Goal: Information Seeking & Learning: Find specific page/section

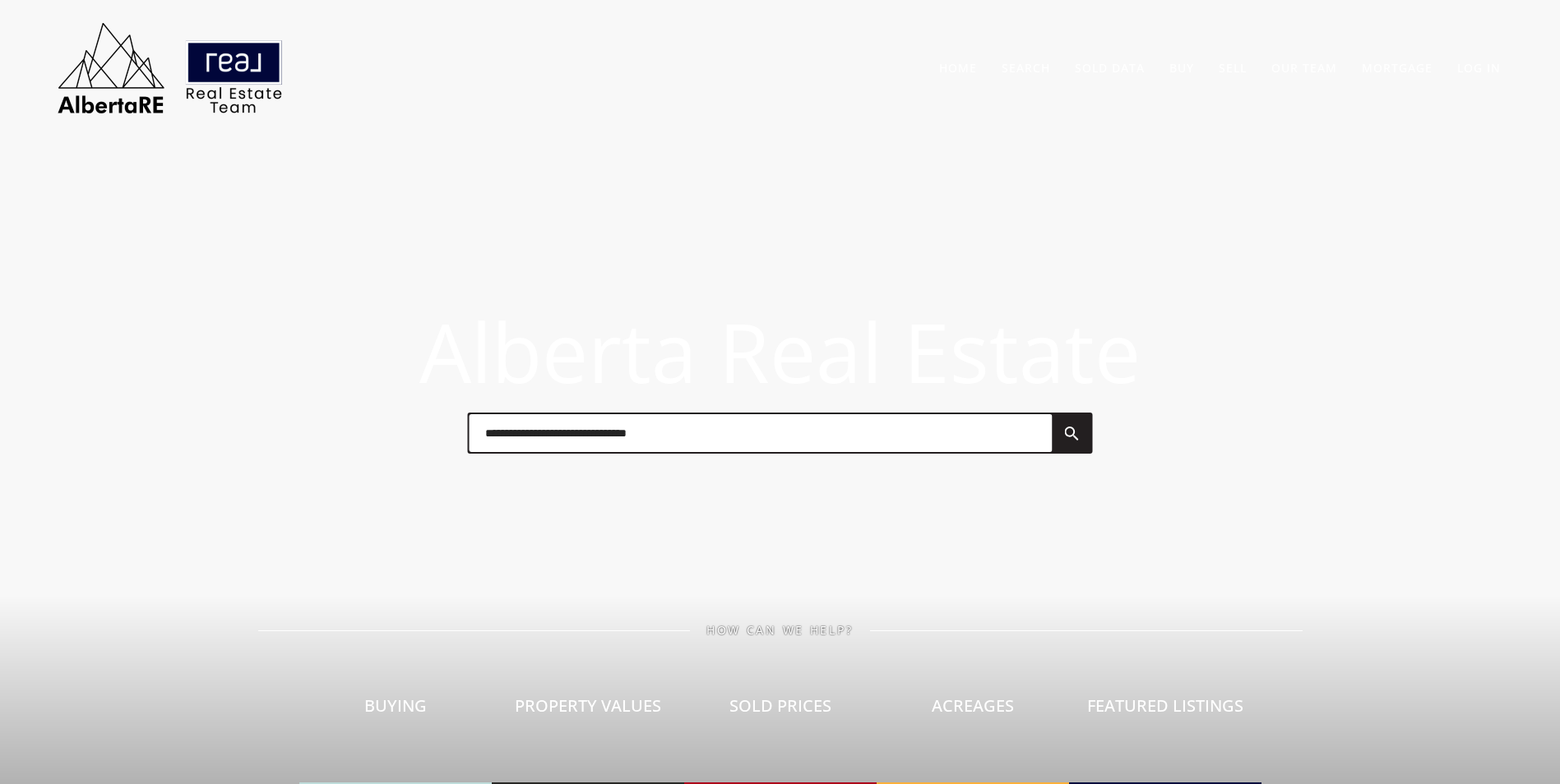
click at [550, 429] on input "text" at bounding box center [760, 433] width 583 height 38
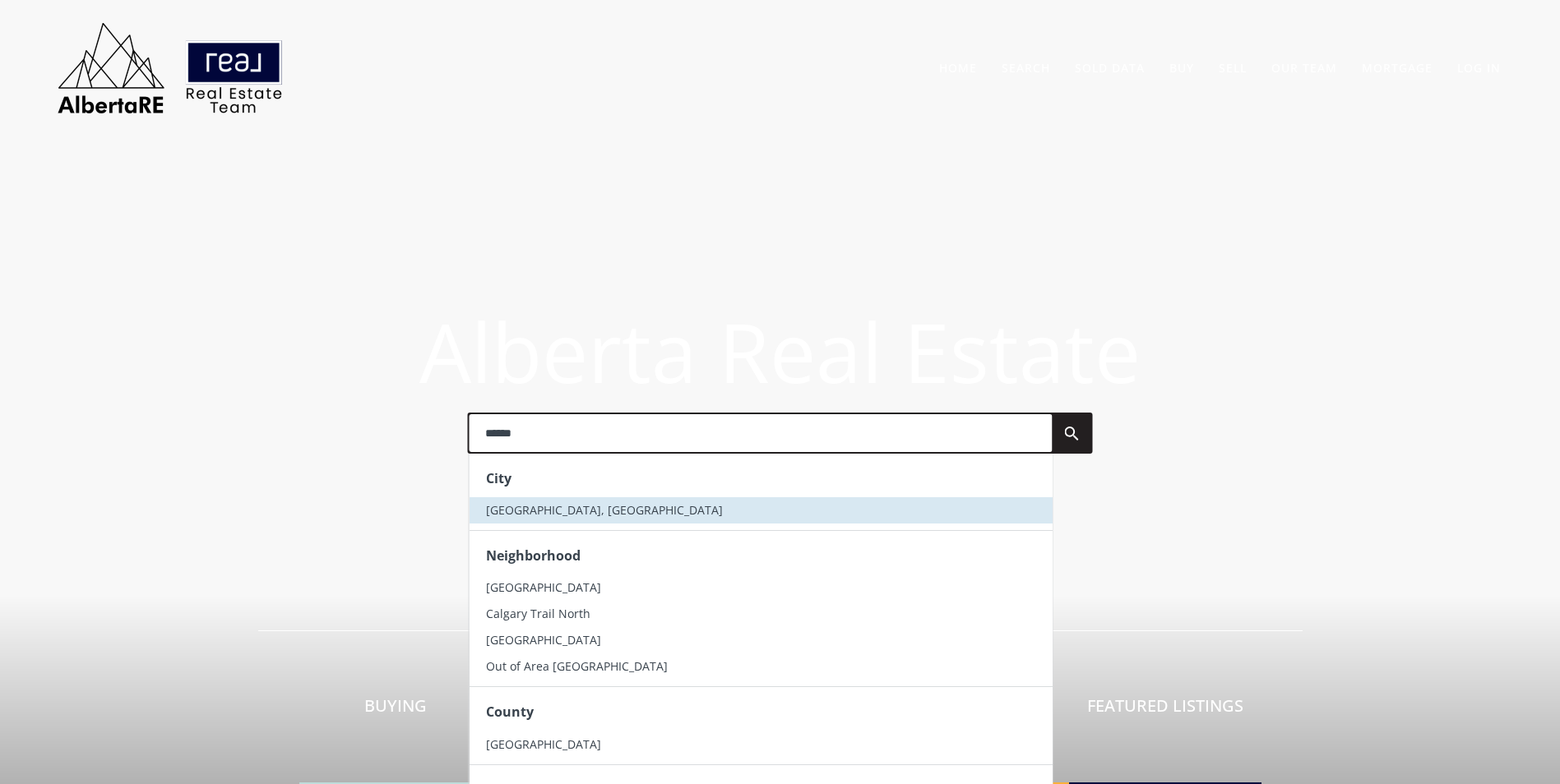
type input "******"
click at [530, 514] on span "[GEOGRAPHIC_DATA], [GEOGRAPHIC_DATA]" at bounding box center [603, 510] width 236 height 16
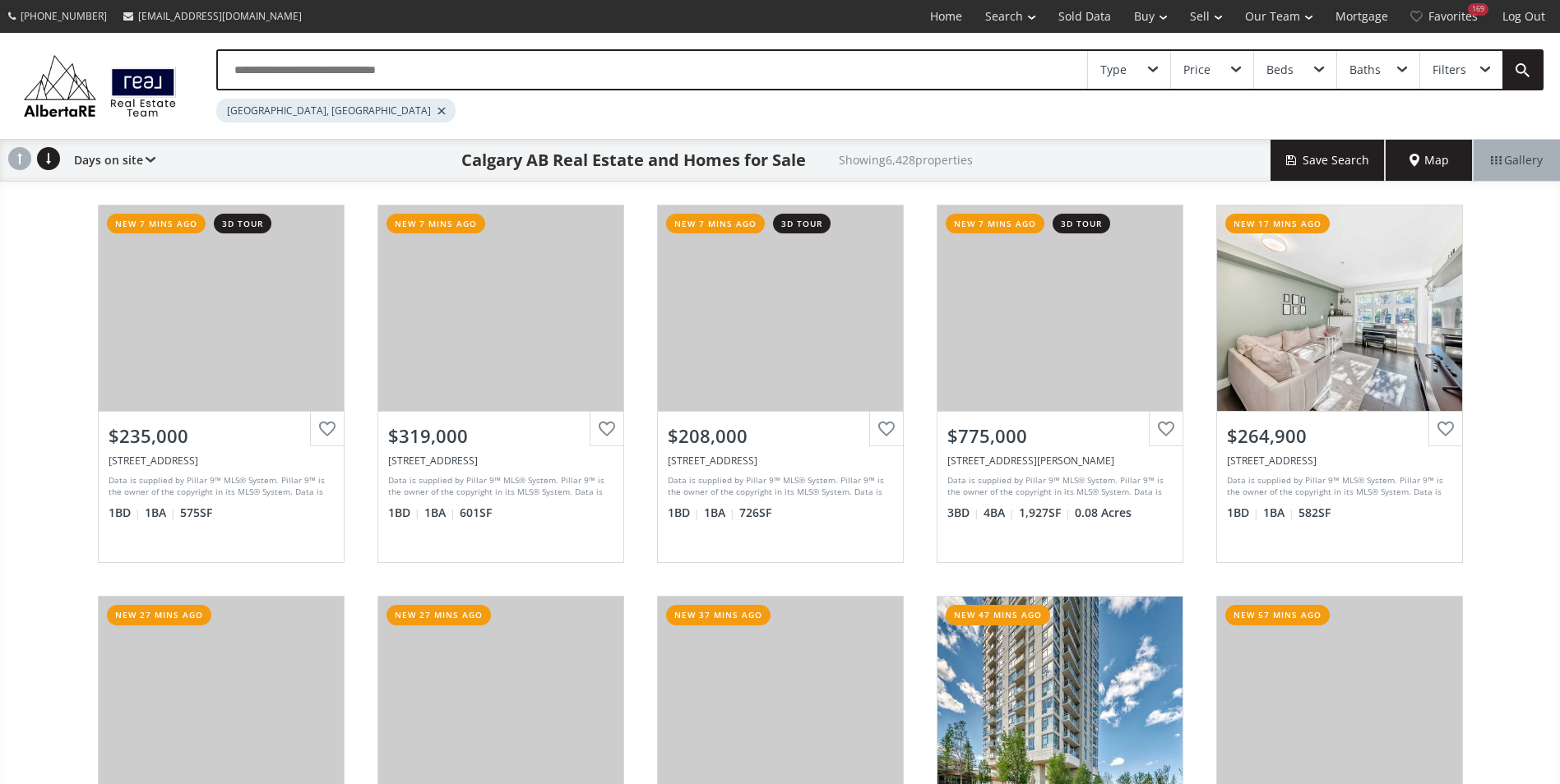
click at [252, 51] on input "text" at bounding box center [652, 69] width 869 height 38
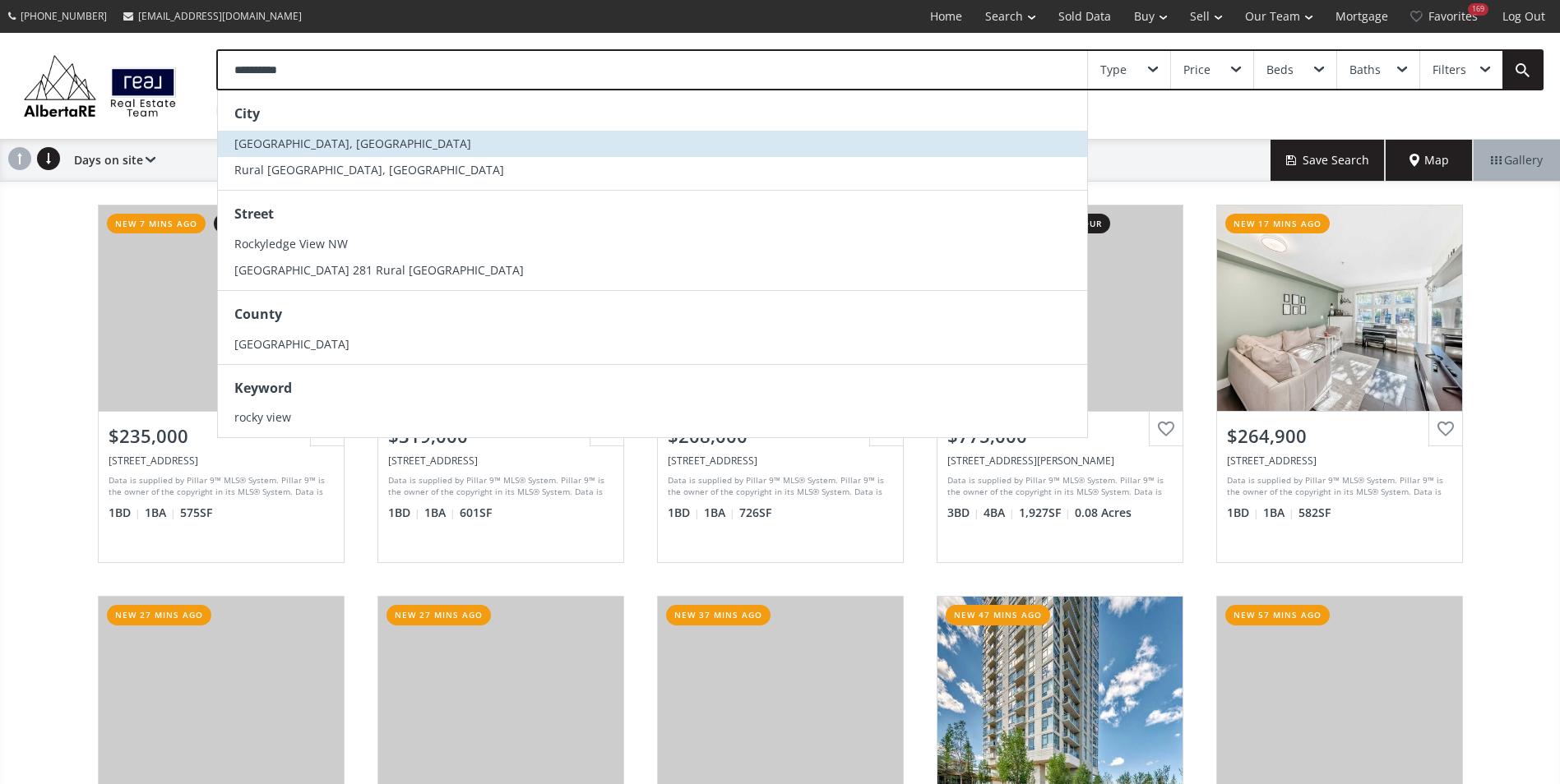
type input "**********"
click at [315, 144] on span "Rocky View County, AB" at bounding box center [352, 143] width 236 height 16
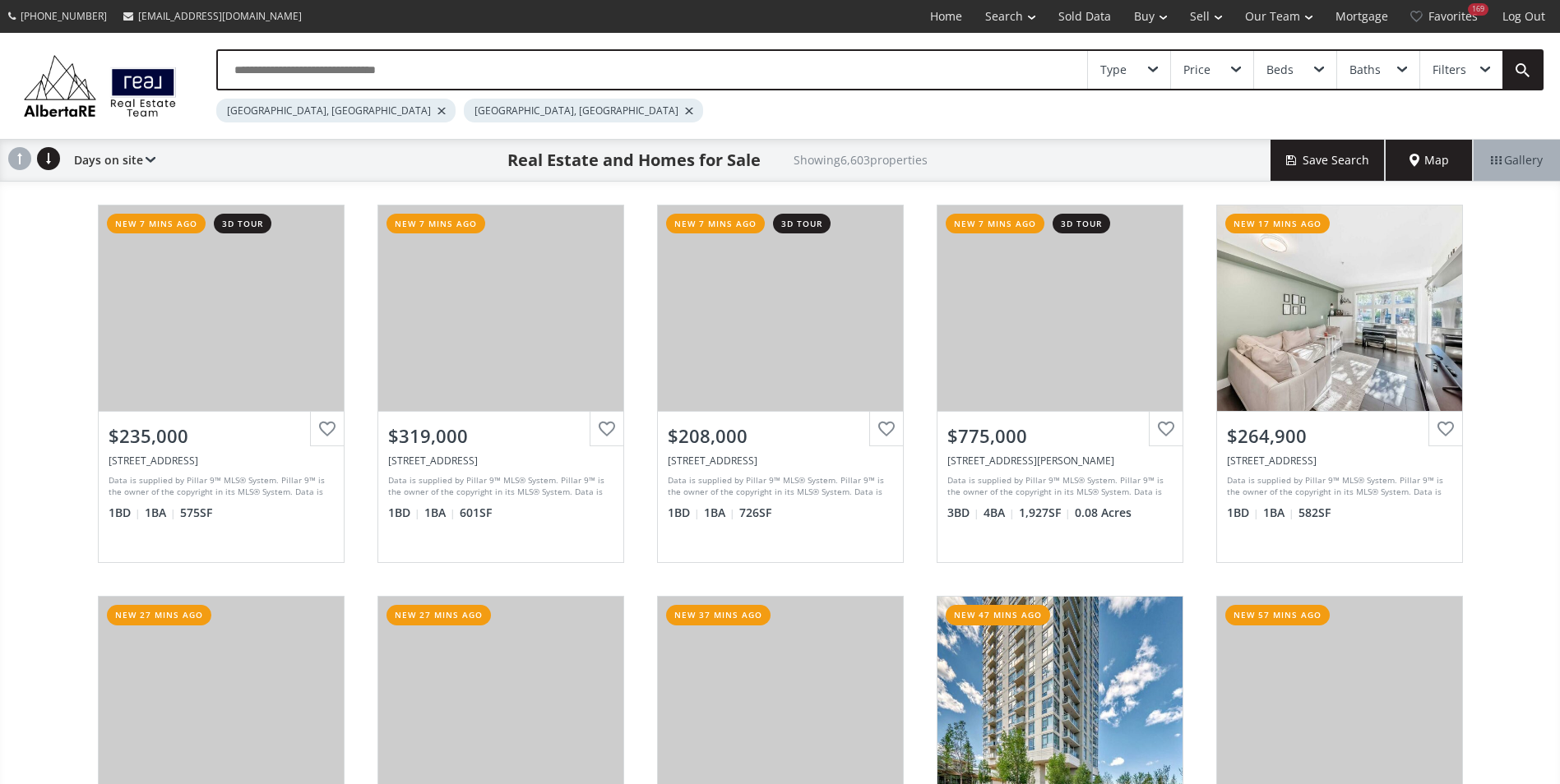
click at [438, 112] on div at bounding box center [442, 111] width 8 height 7
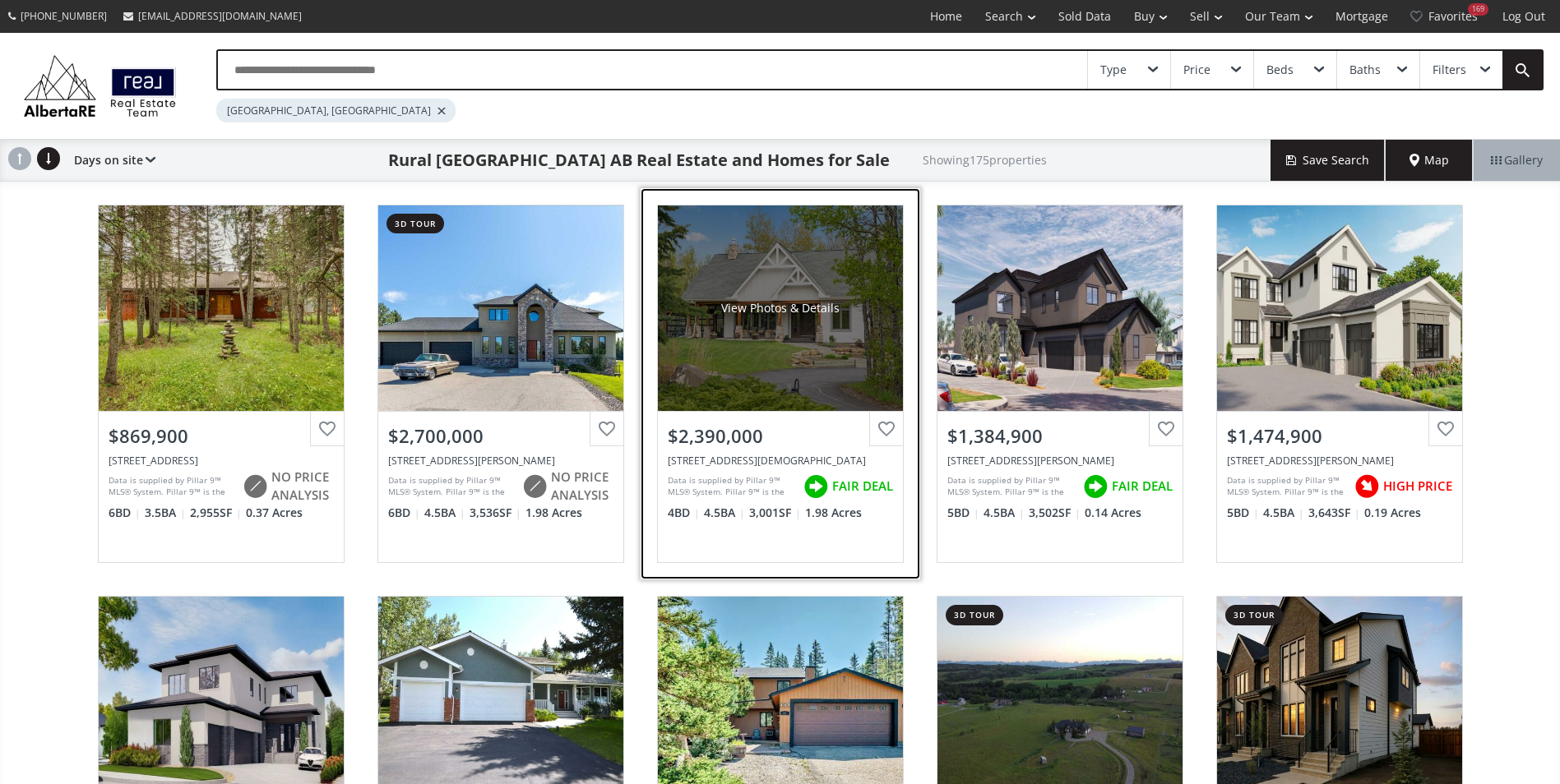
click at [755, 256] on div "View Photos & Details" at bounding box center [780, 307] width 245 height 205
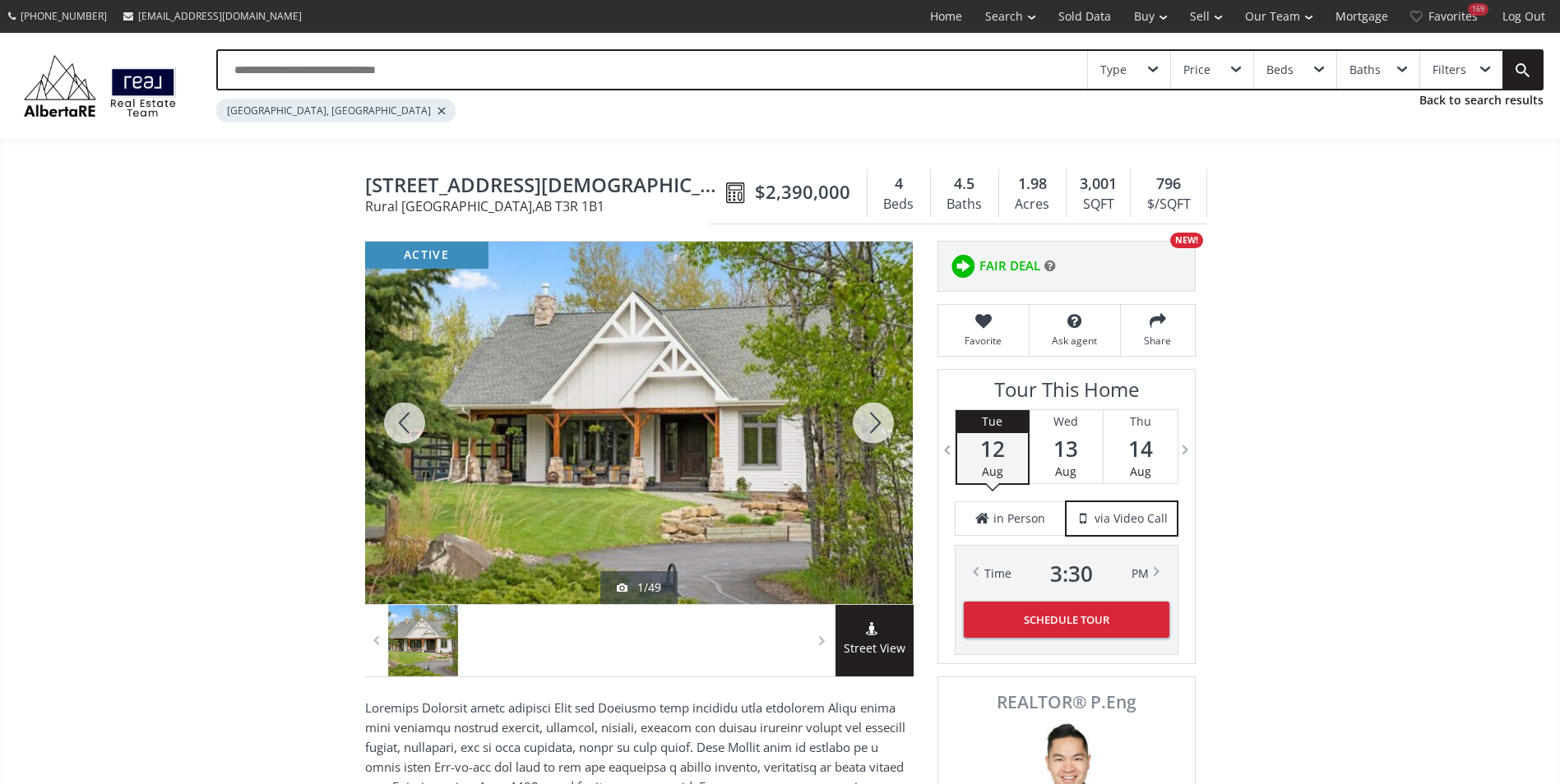
click at [867, 409] on div at bounding box center [873, 422] width 79 height 363
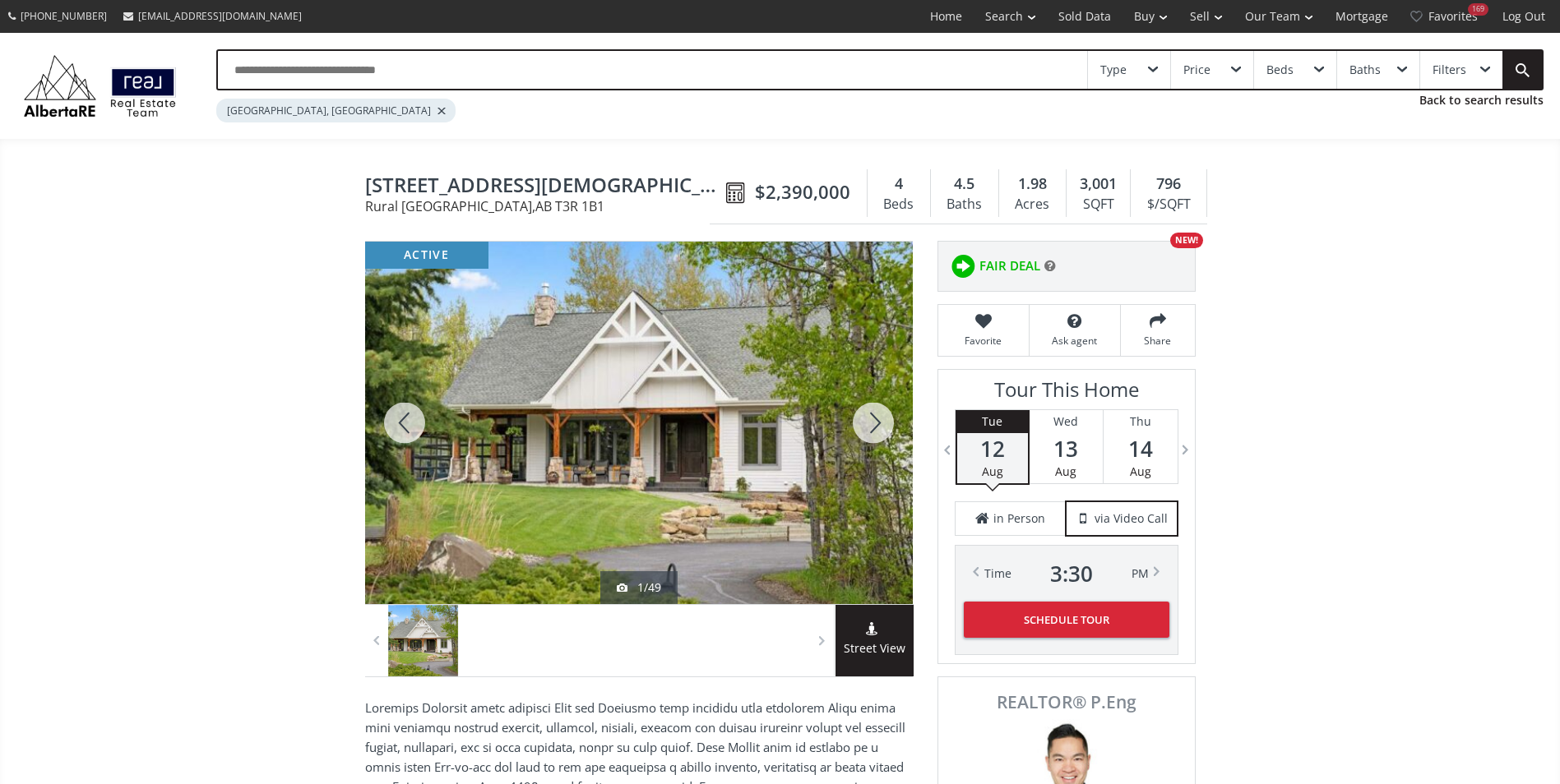
click at [867, 409] on div at bounding box center [873, 422] width 79 height 363
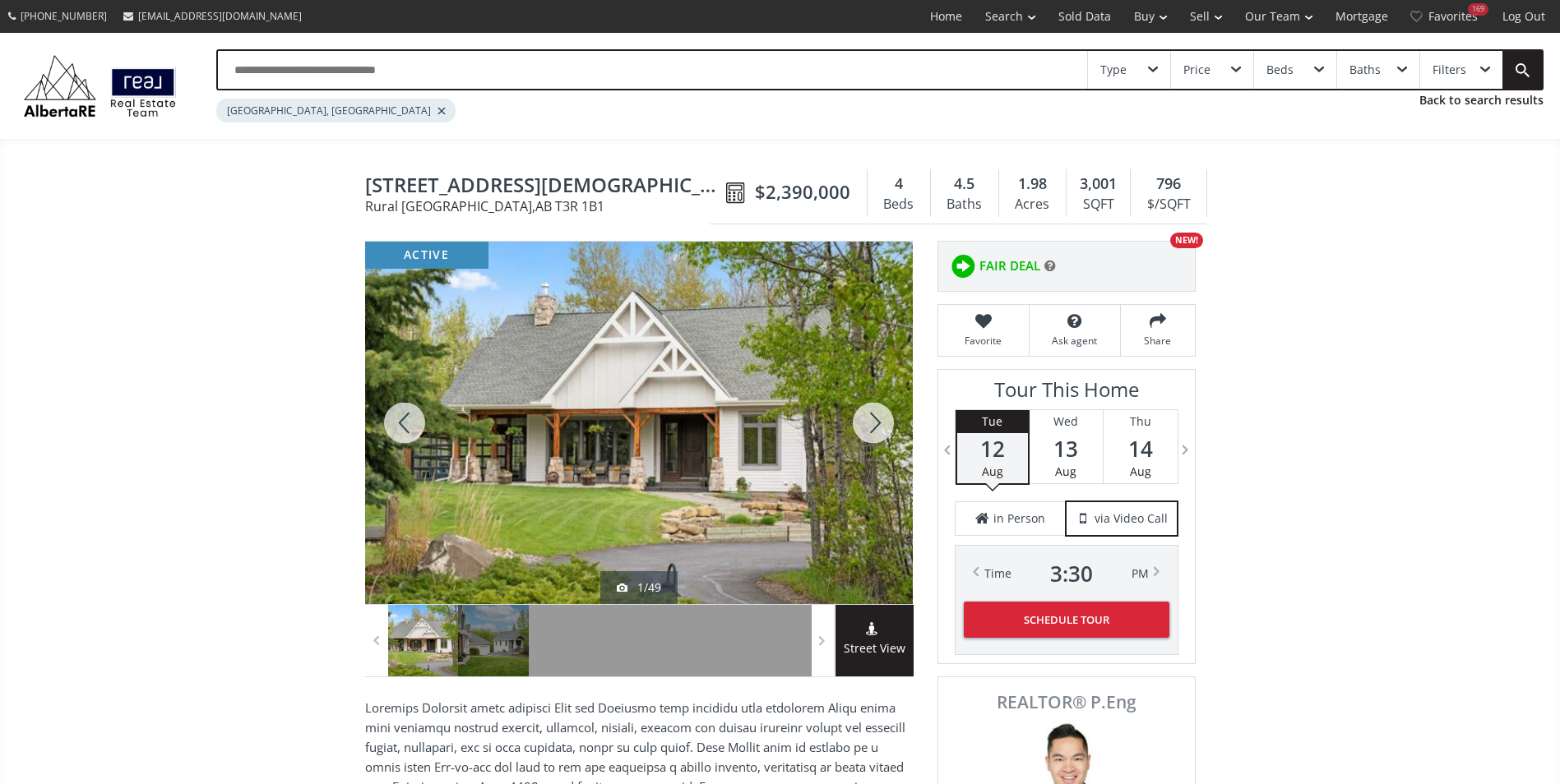
click at [867, 409] on div at bounding box center [873, 422] width 79 height 363
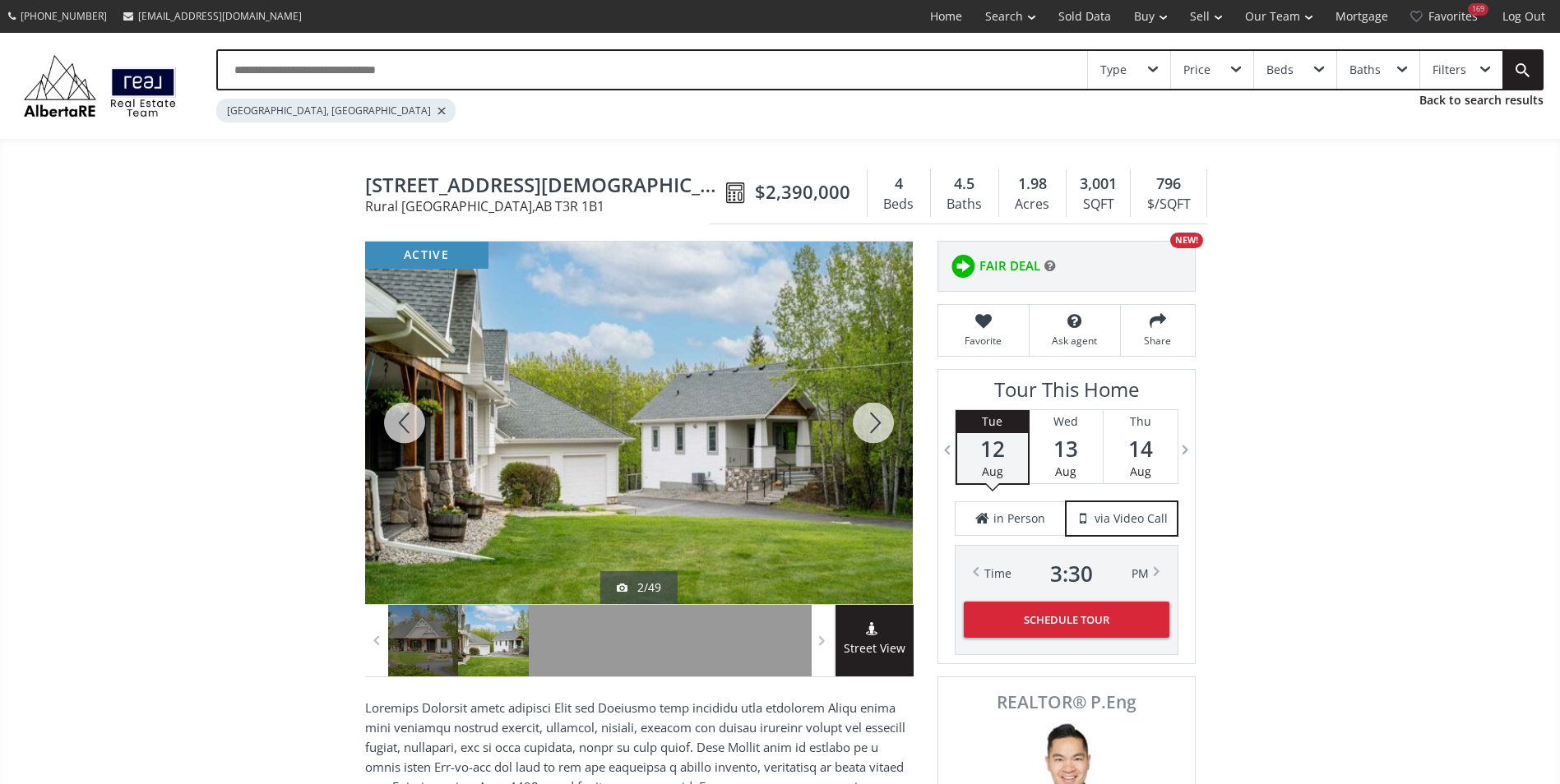
click at [867, 409] on div at bounding box center [873, 422] width 79 height 363
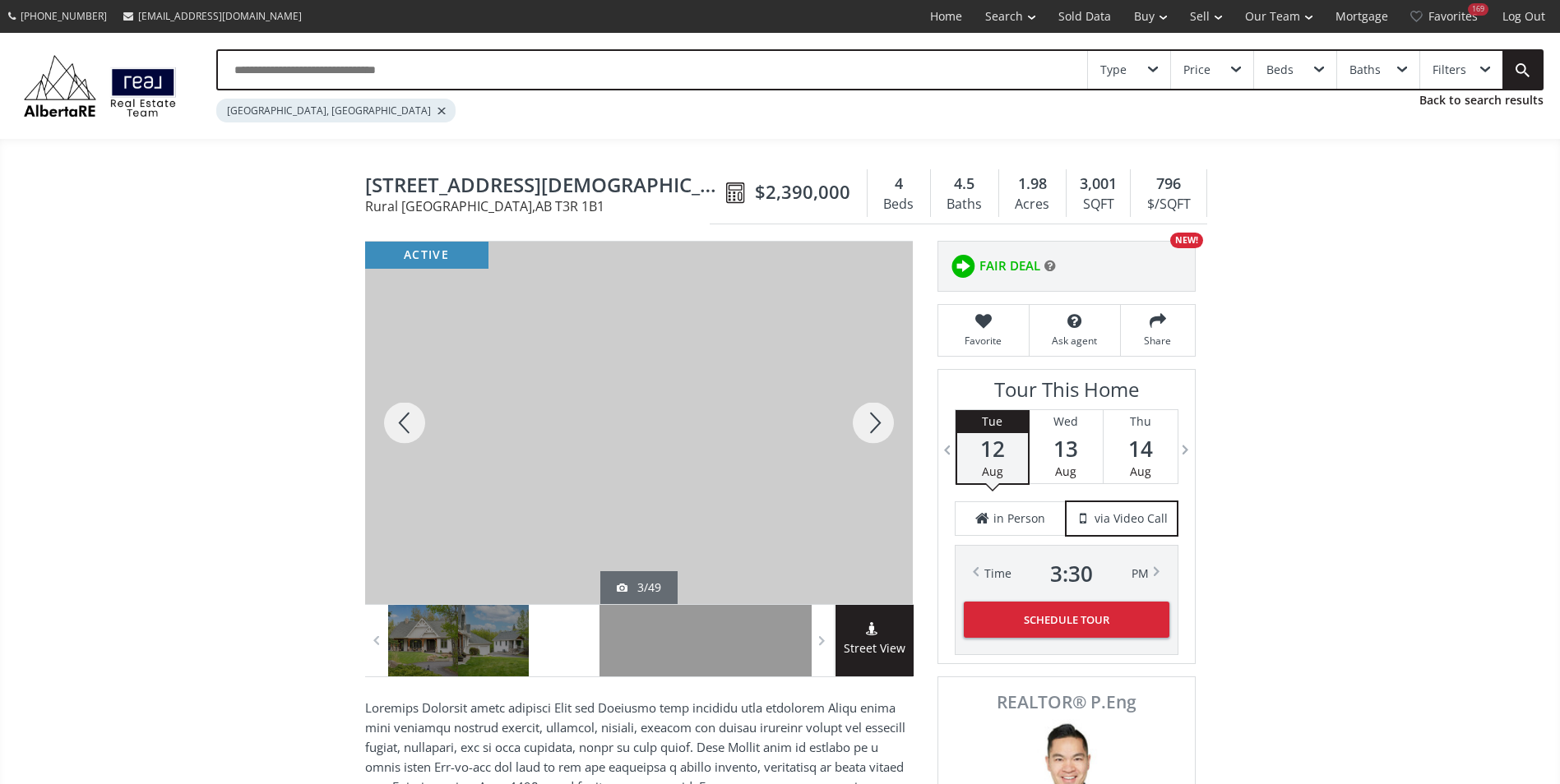
click at [867, 409] on div at bounding box center [873, 422] width 79 height 363
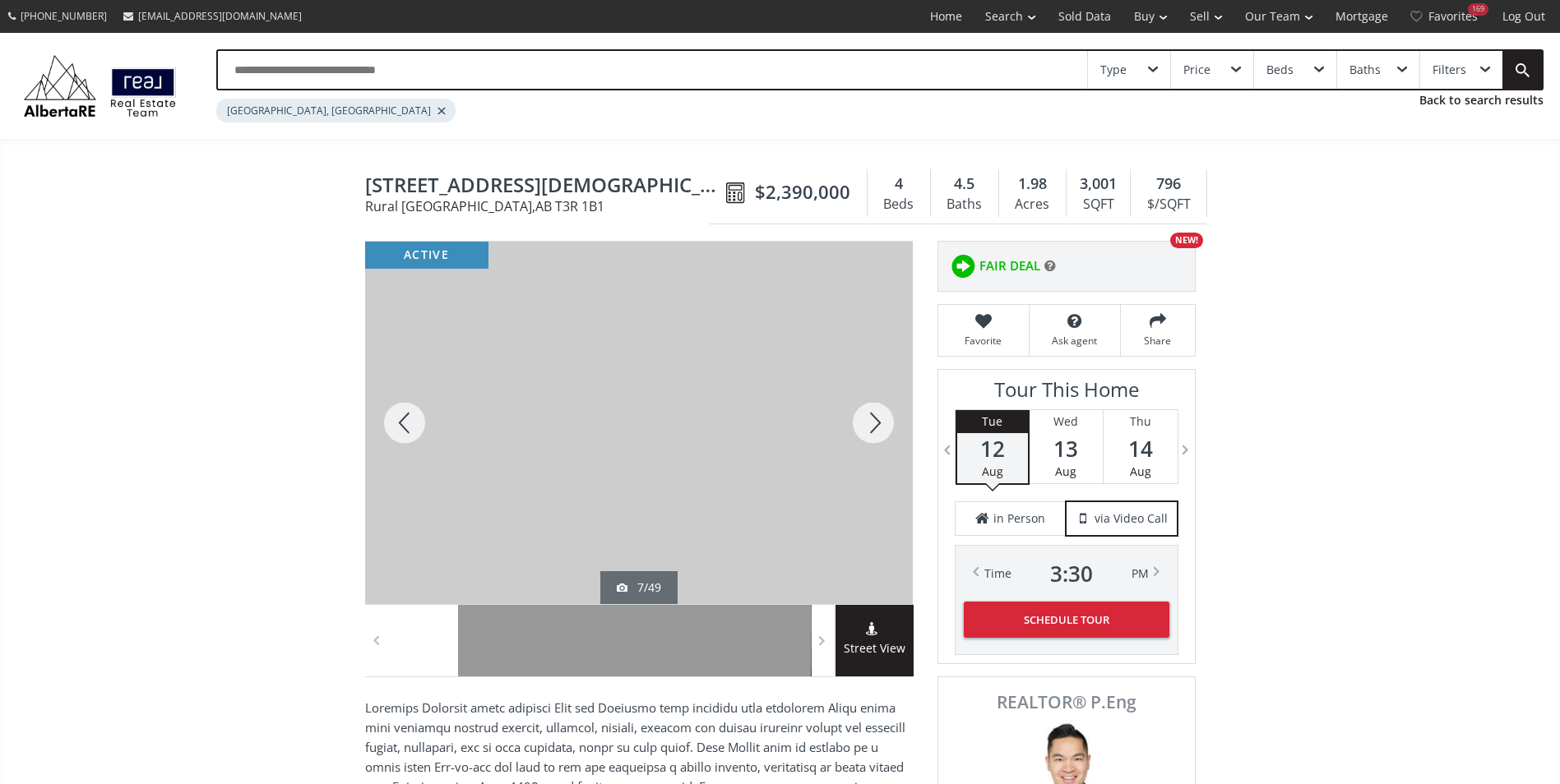
click at [867, 409] on div at bounding box center [873, 422] width 79 height 363
click at [873, 407] on div at bounding box center [873, 422] width 79 height 363
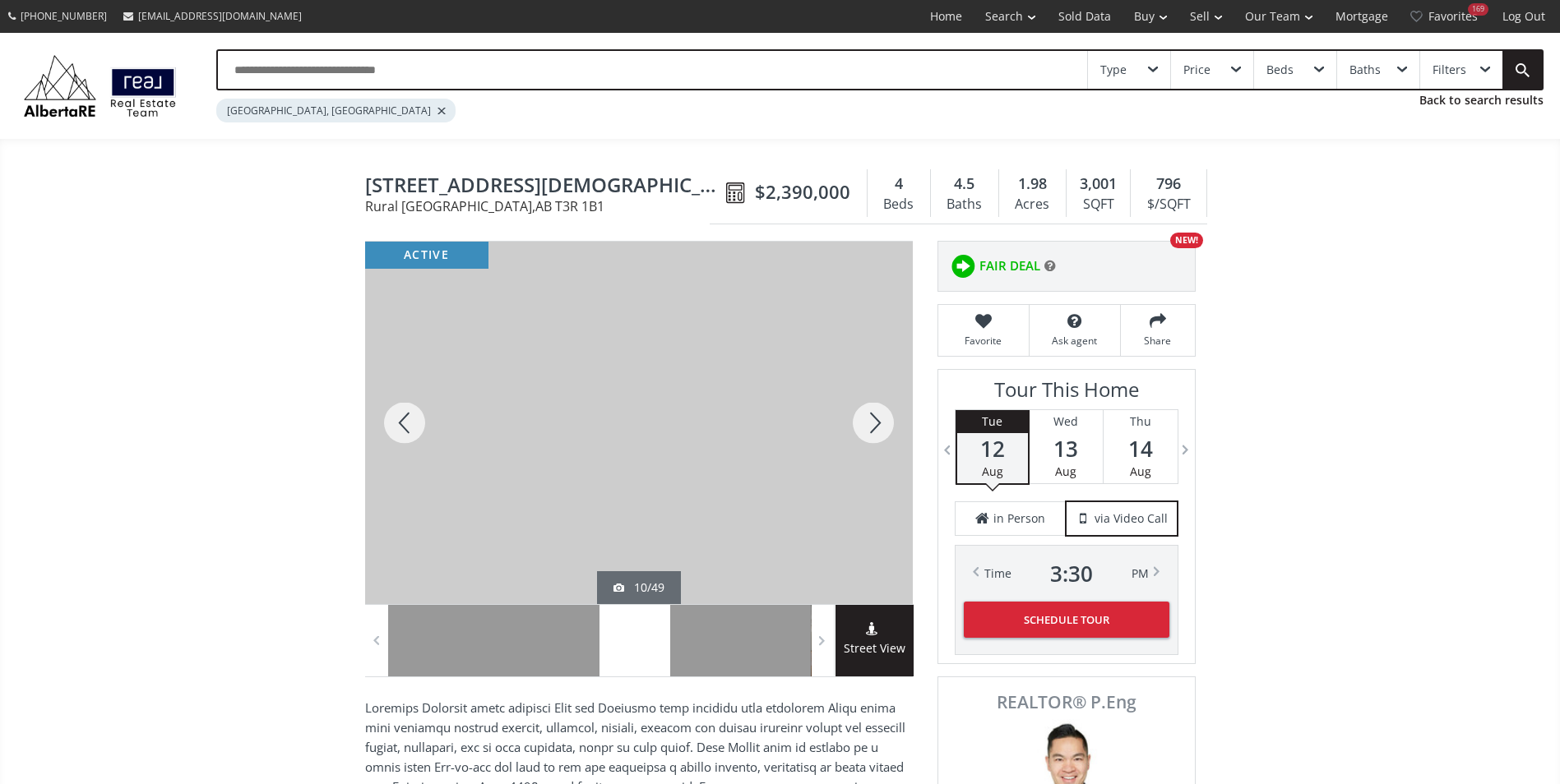
click at [873, 407] on div at bounding box center [873, 422] width 79 height 363
click at [876, 406] on div at bounding box center [873, 422] width 79 height 363
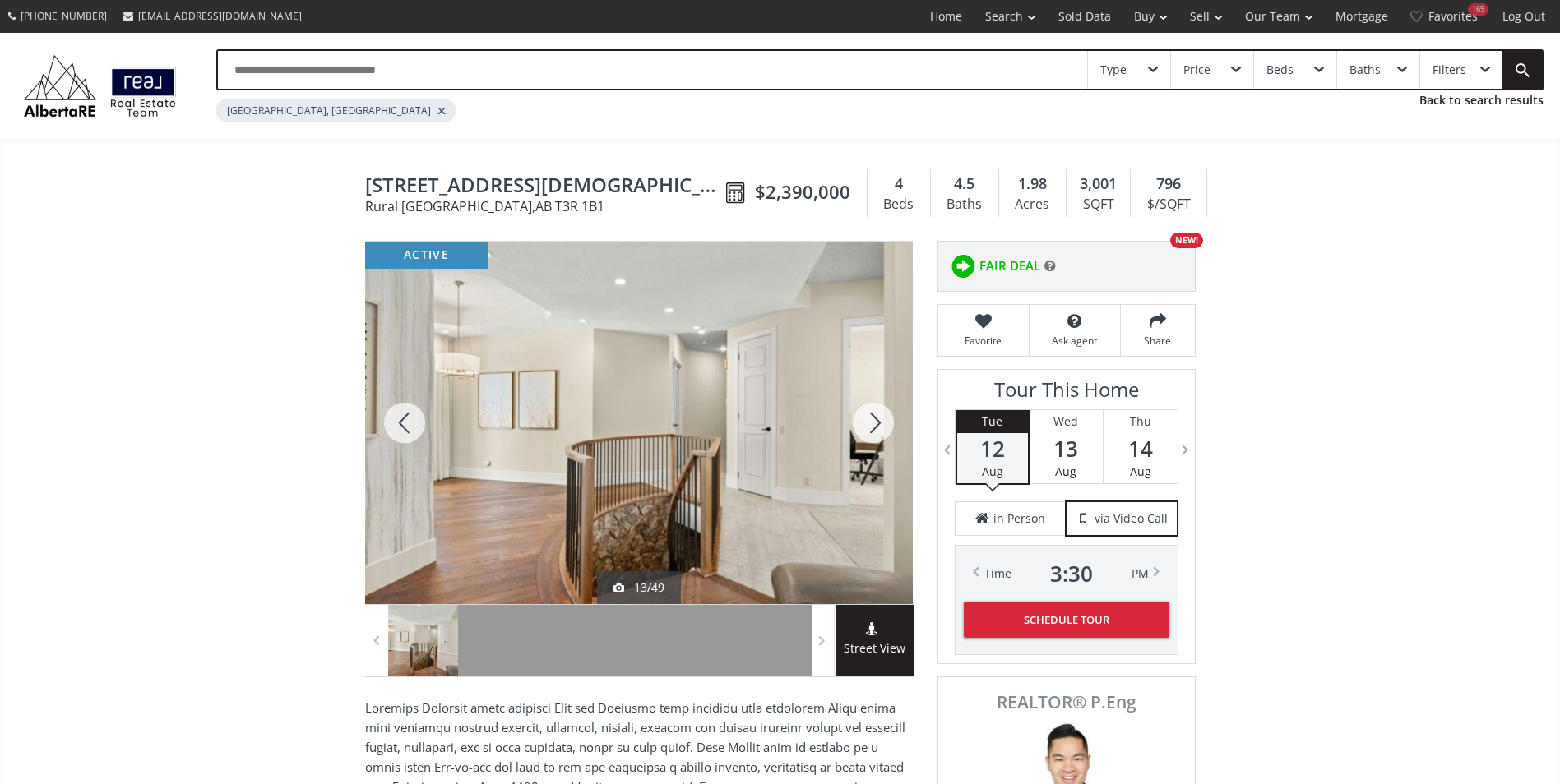
click at [876, 406] on div at bounding box center [873, 422] width 79 height 363
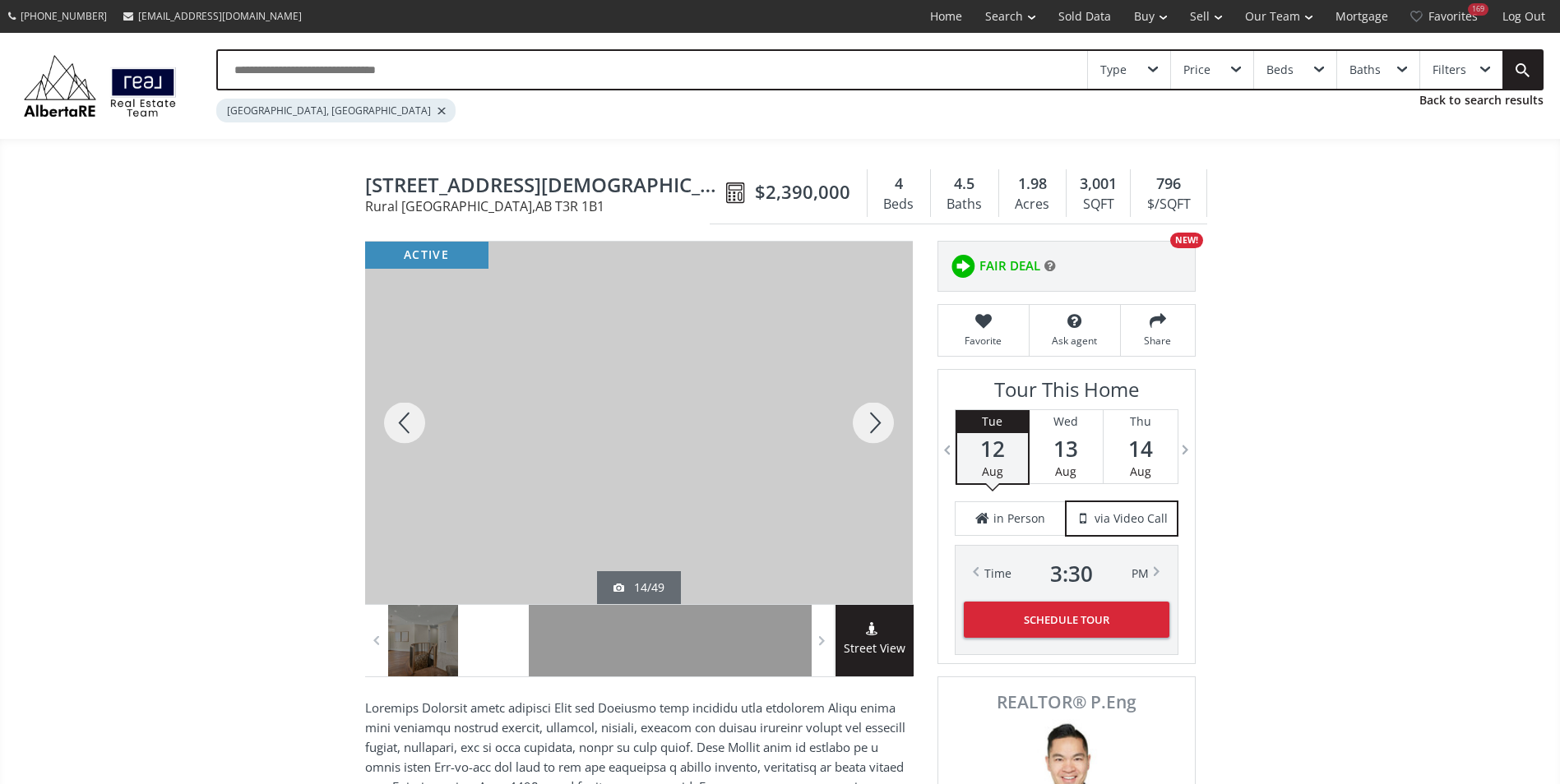
click at [876, 406] on div at bounding box center [873, 422] width 79 height 363
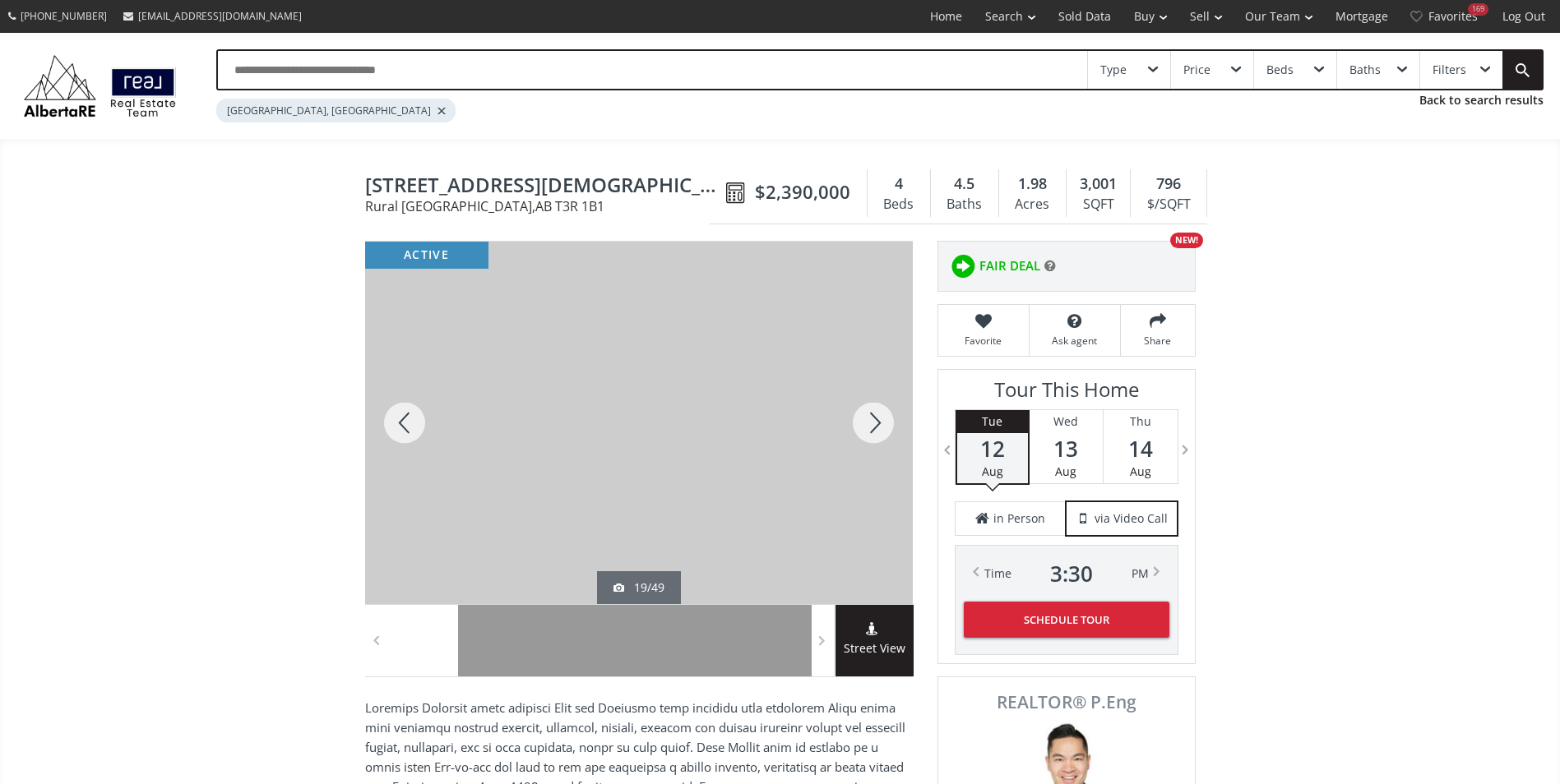
click at [876, 406] on div at bounding box center [873, 422] width 79 height 363
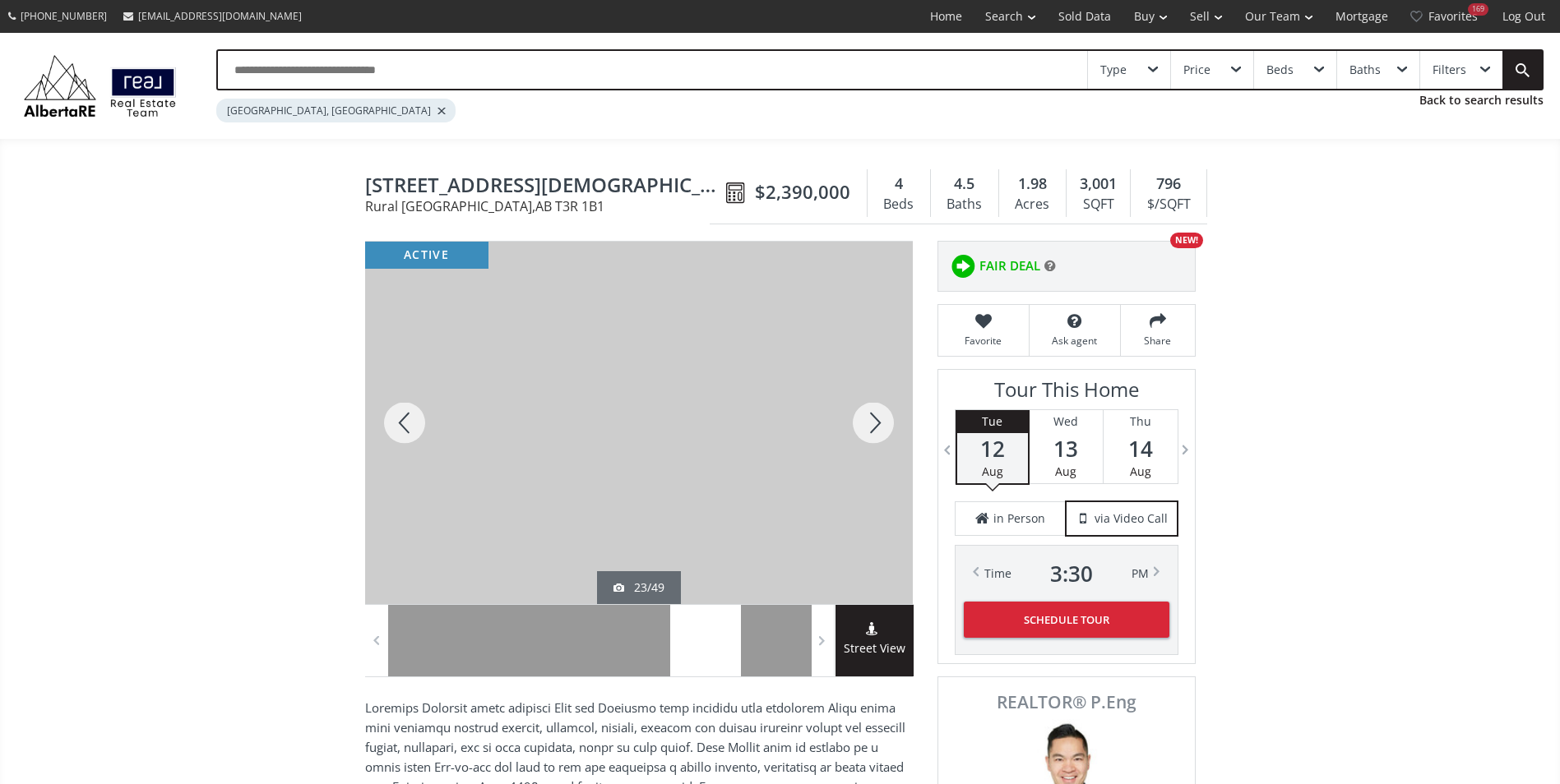
click at [876, 406] on div at bounding box center [873, 422] width 79 height 363
click at [415, 425] on div at bounding box center [404, 422] width 79 height 363
click at [871, 421] on div at bounding box center [873, 422] width 79 height 363
click at [876, 431] on div at bounding box center [873, 422] width 79 height 363
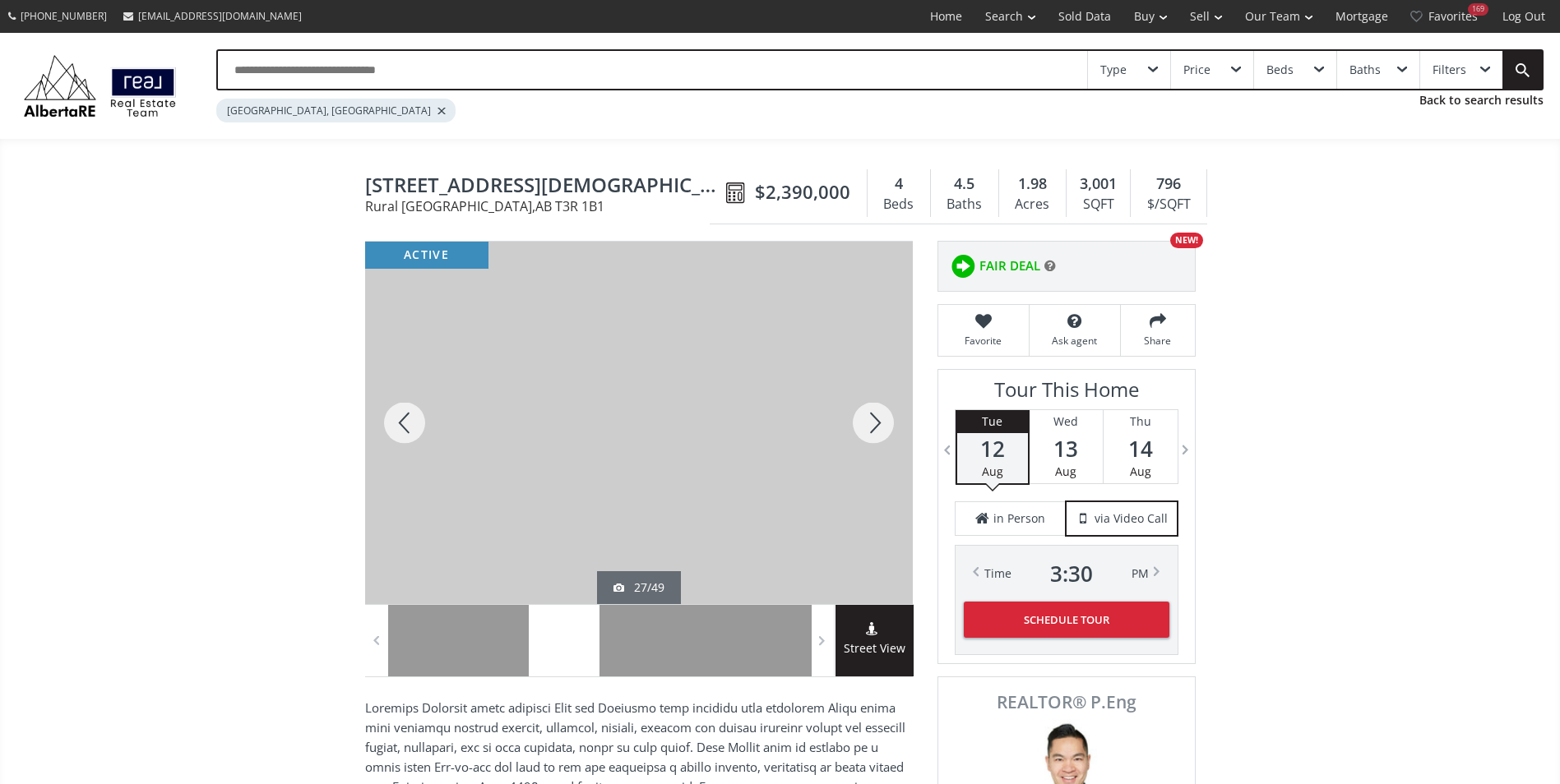
click at [876, 431] on div at bounding box center [873, 422] width 79 height 363
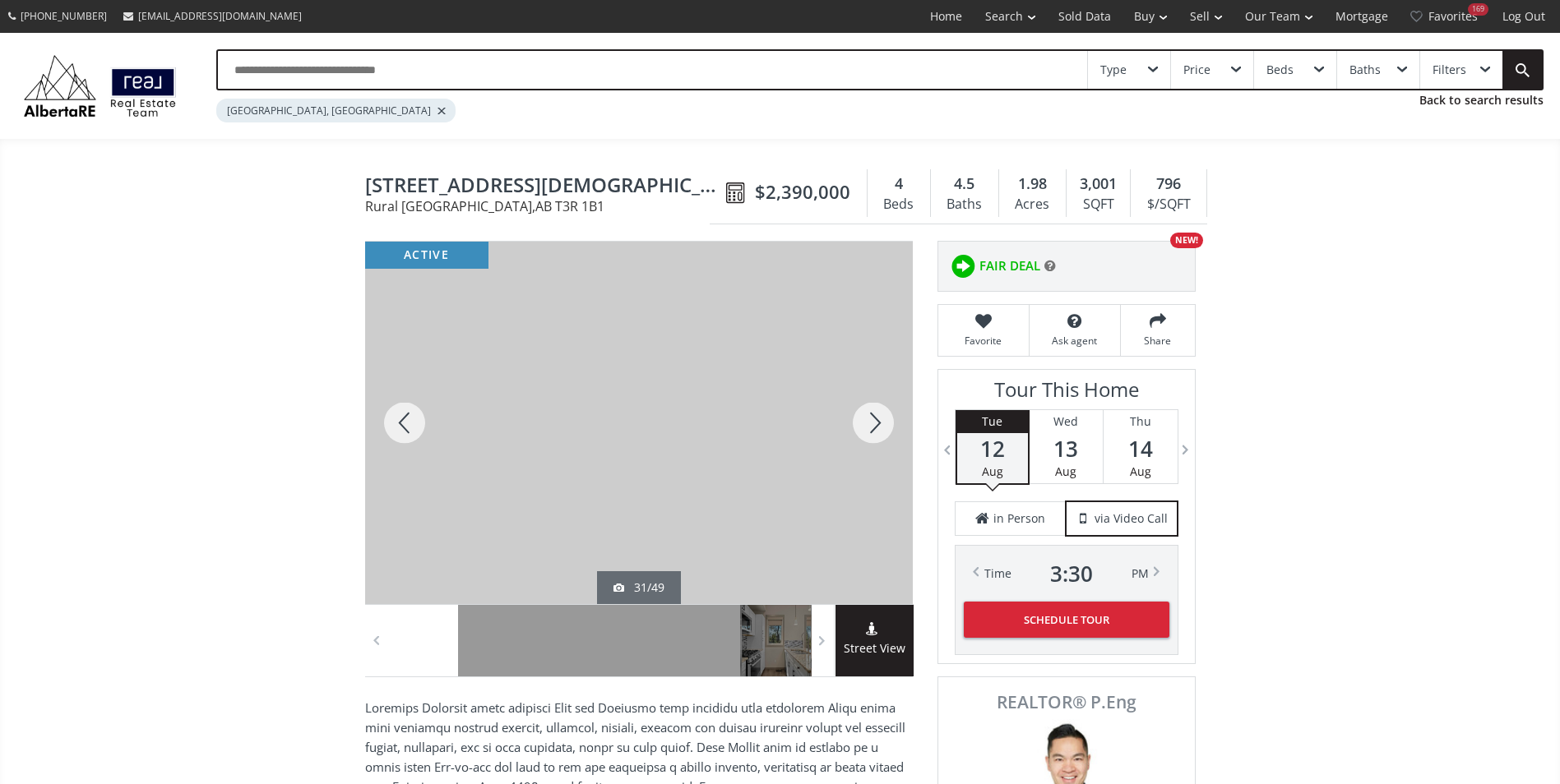
click at [876, 431] on div at bounding box center [873, 422] width 79 height 363
click at [865, 430] on div at bounding box center [873, 422] width 79 height 363
click at [866, 430] on div at bounding box center [873, 422] width 79 height 363
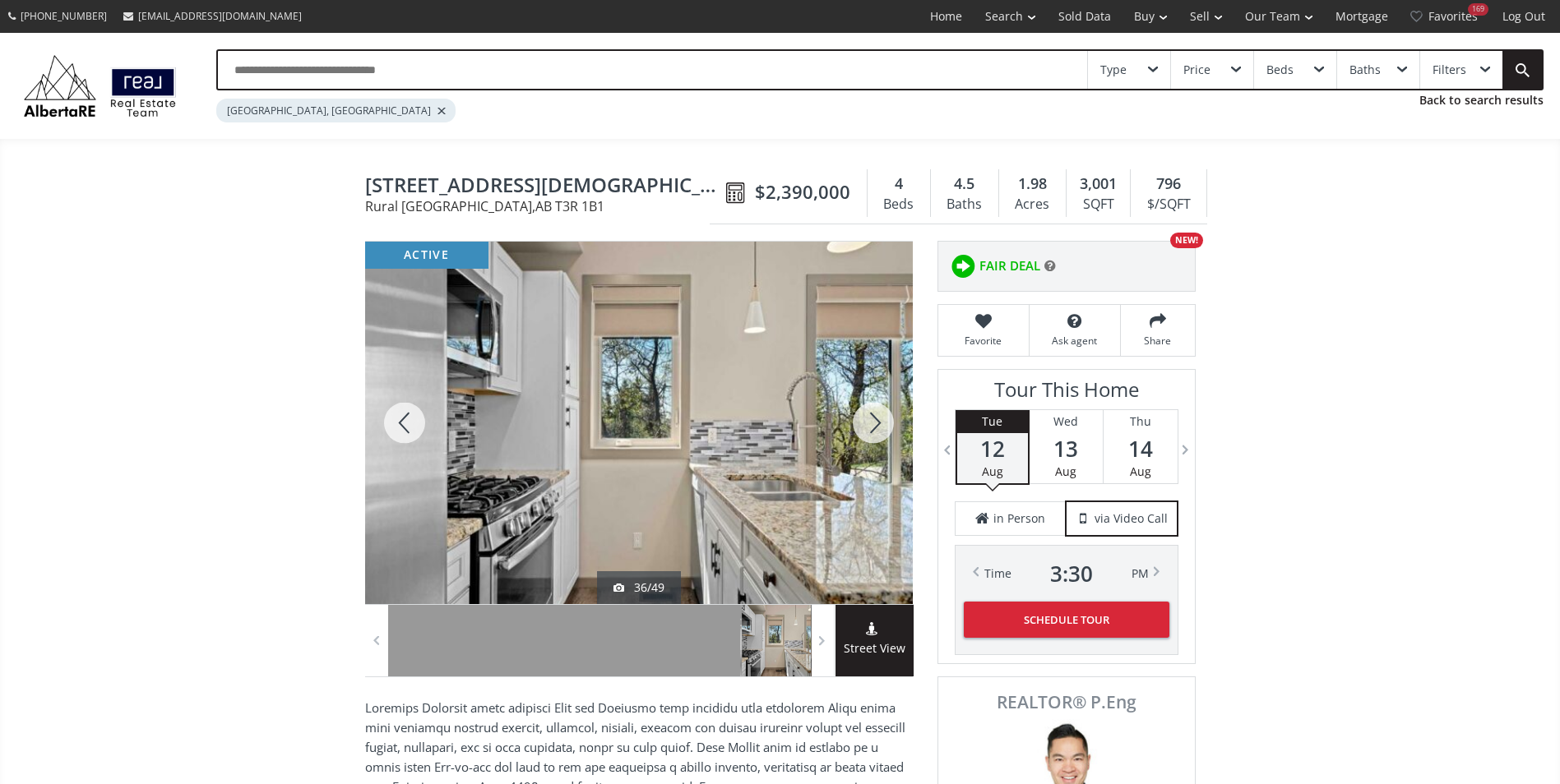
click at [866, 430] on div at bounding box center [873, 422] width 79 height 363
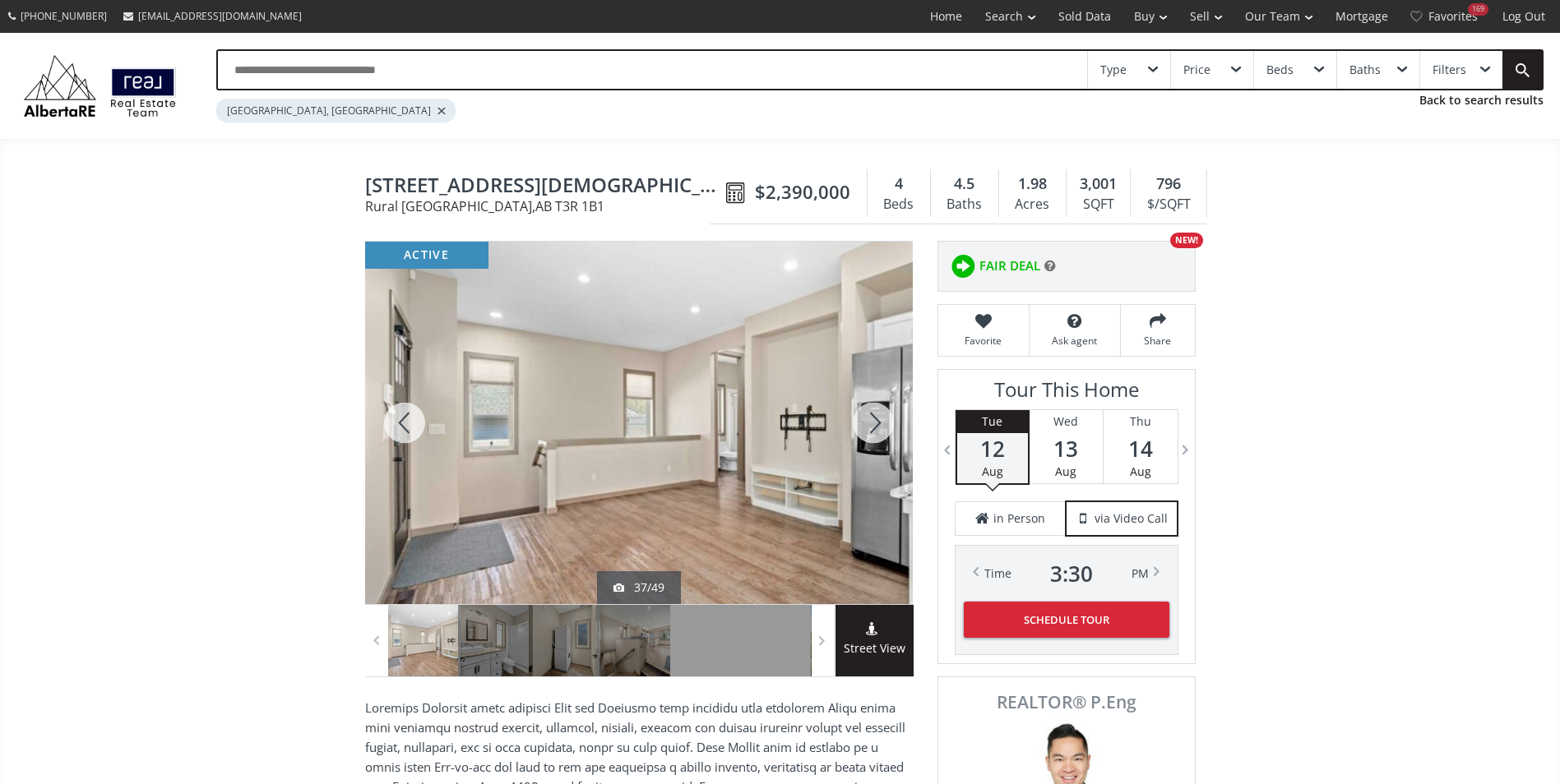
click at [866, 430] on div at bounding box center [873, 422] width 79 height 363
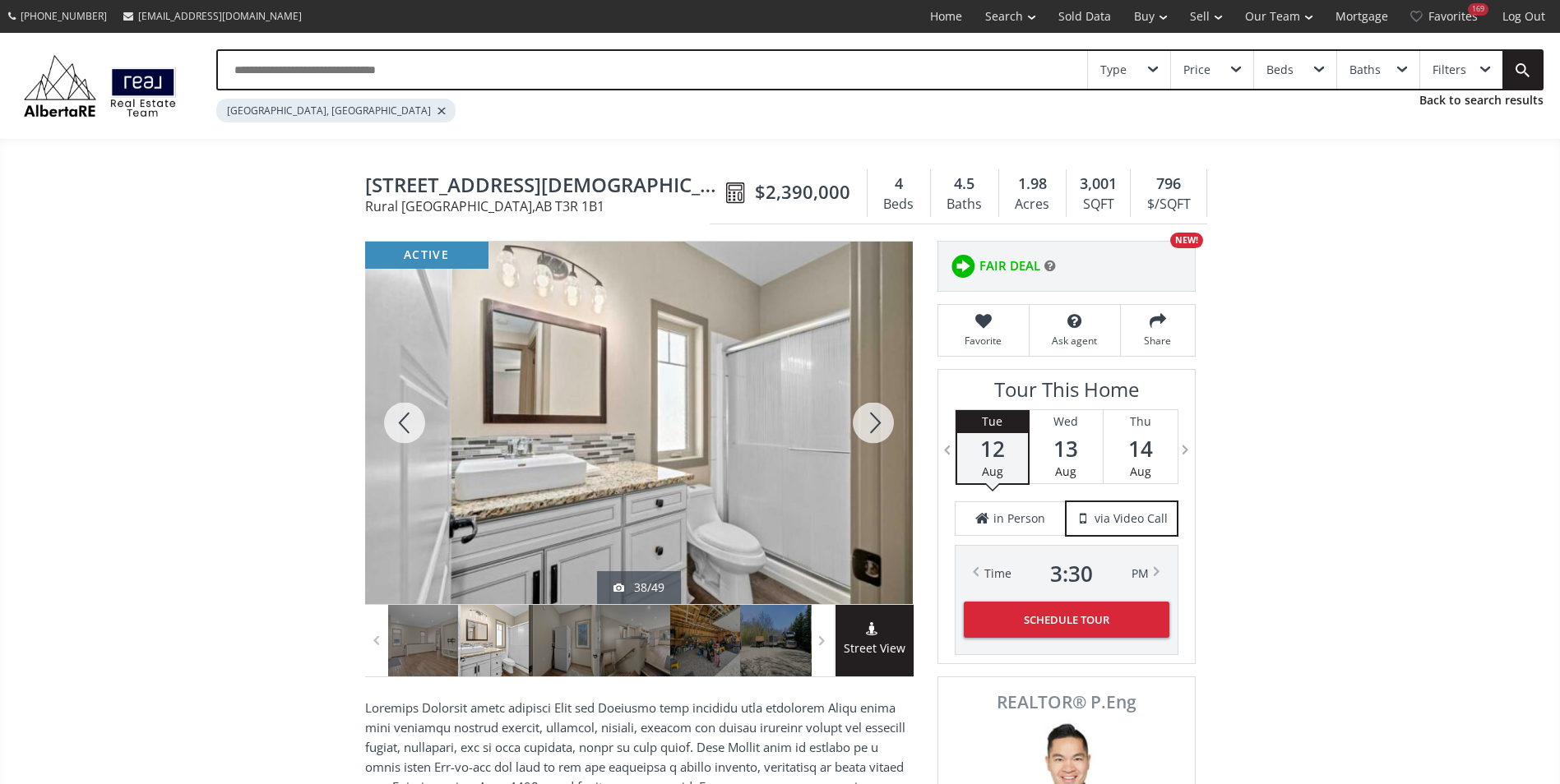
click at [866, 430] on div at bounding box center [873, 422] width 79 height 363
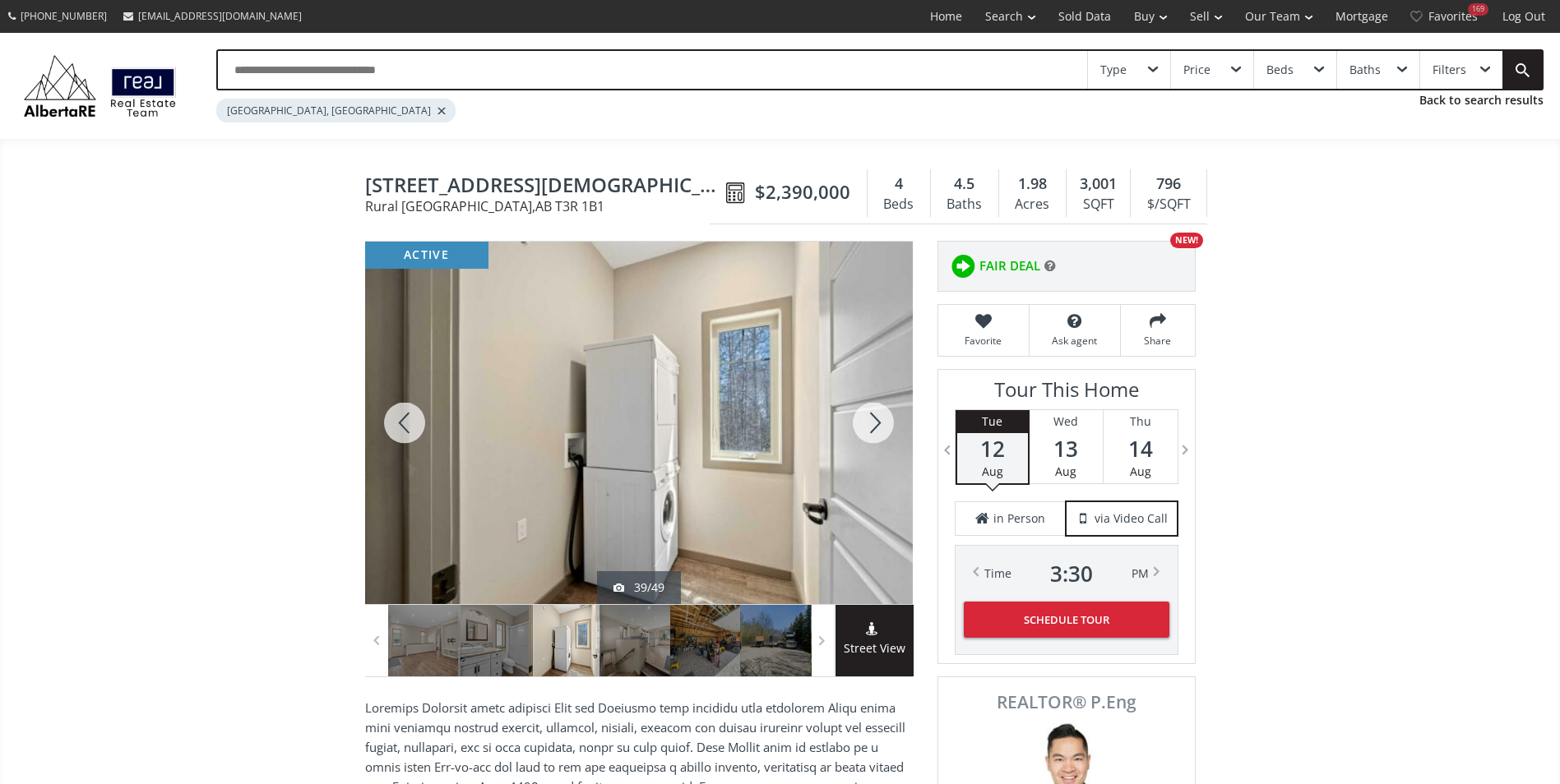
click at [403, 416] on div at bounding box center [404, 422] width 79 height 363
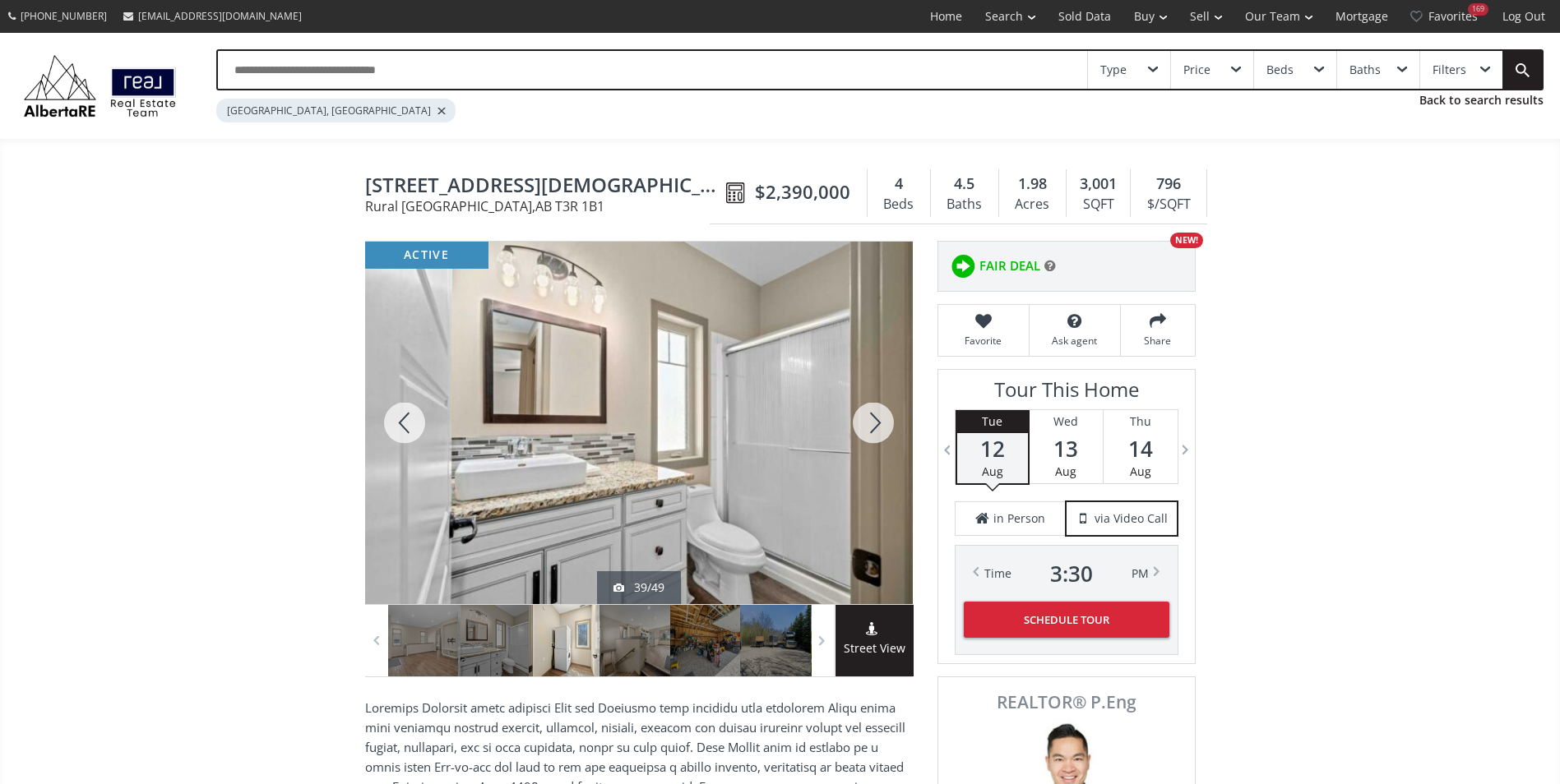
click at [410, 418] on div at bounding box center [404, 422] width 79 height 363
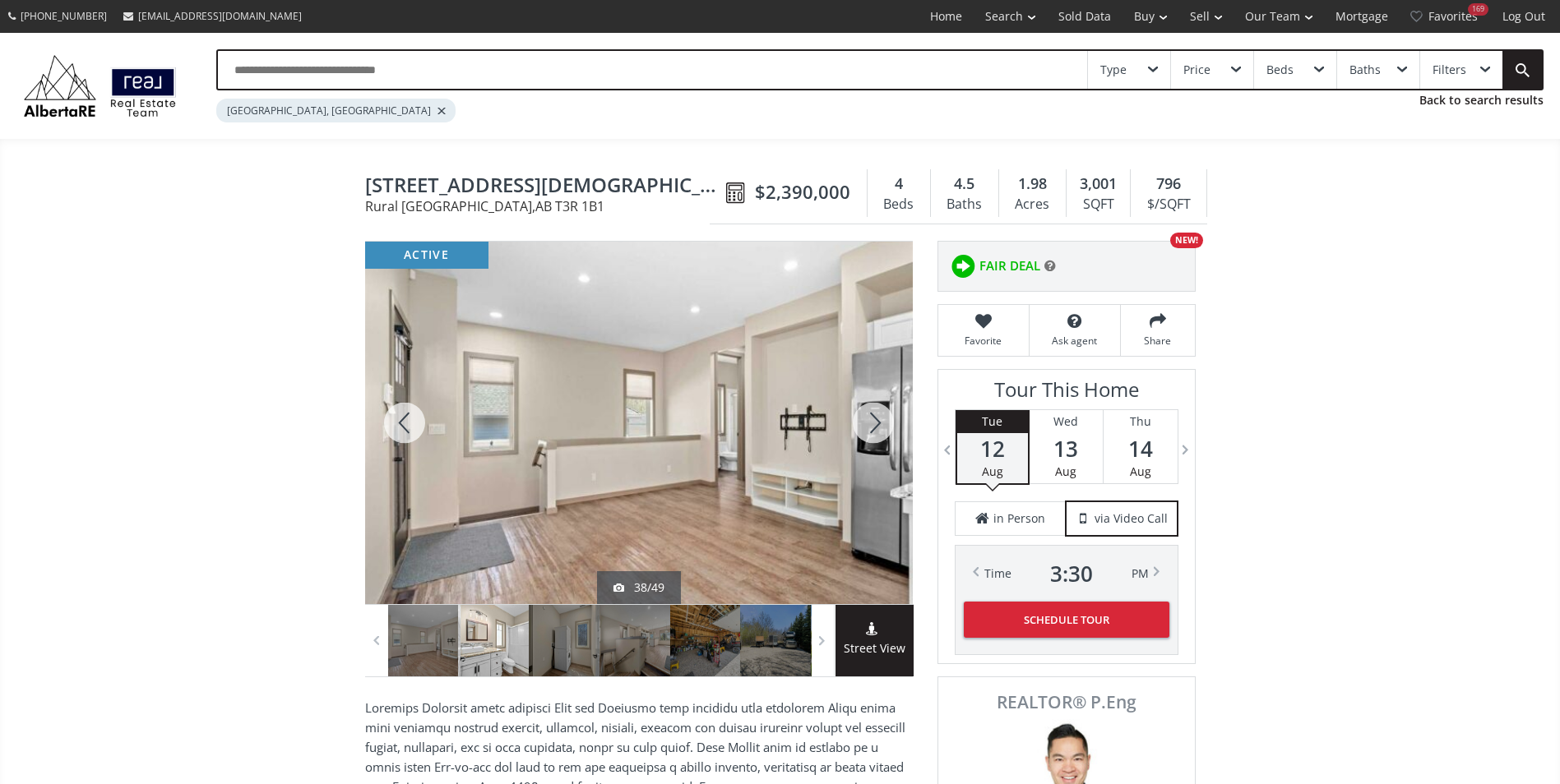
click at [411, 419] on div at bounding box center [404, 422] width 79 height 363
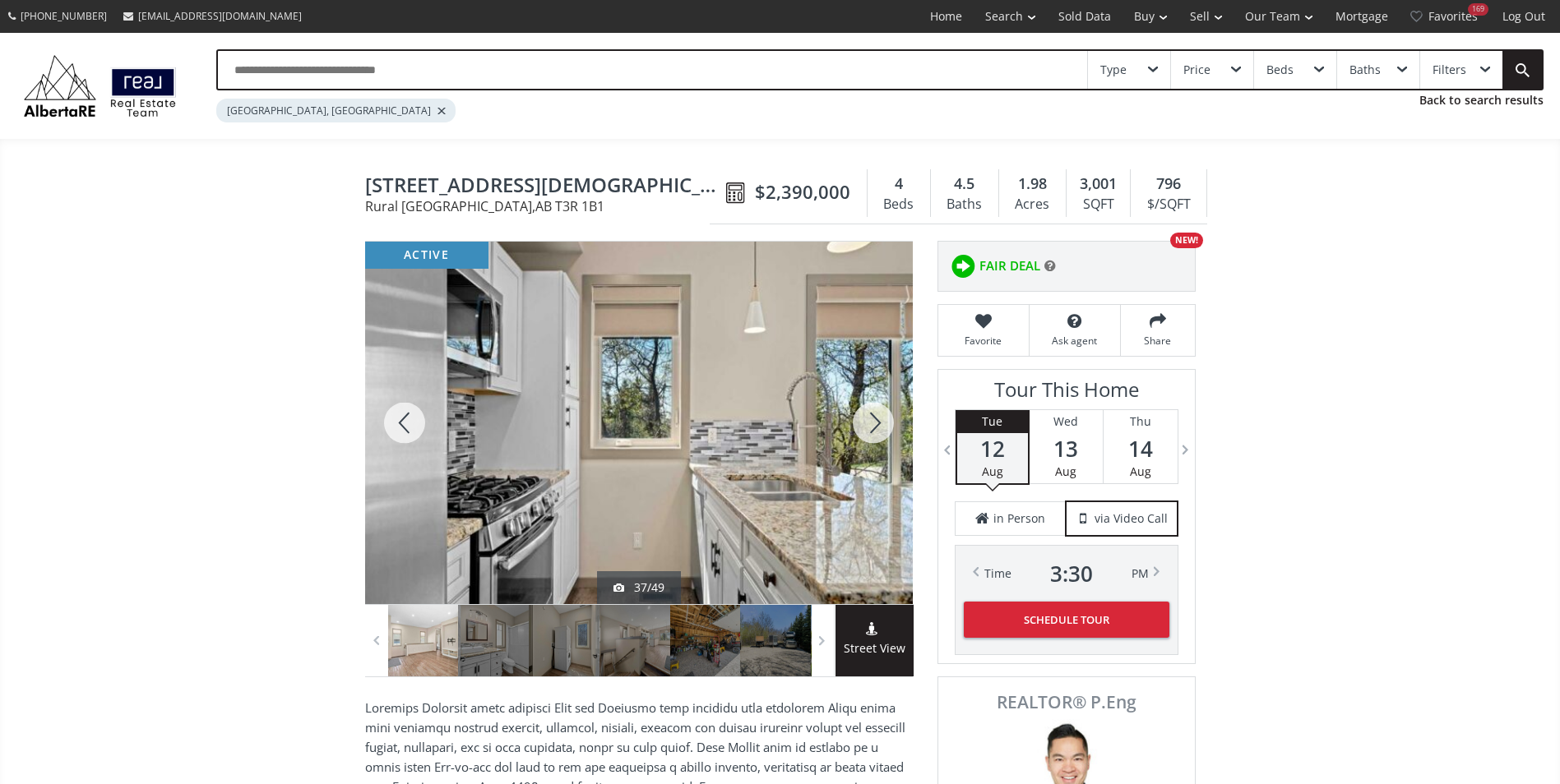
click at [414, 419] on div at bounding box center [404, 422] width 79 height 363
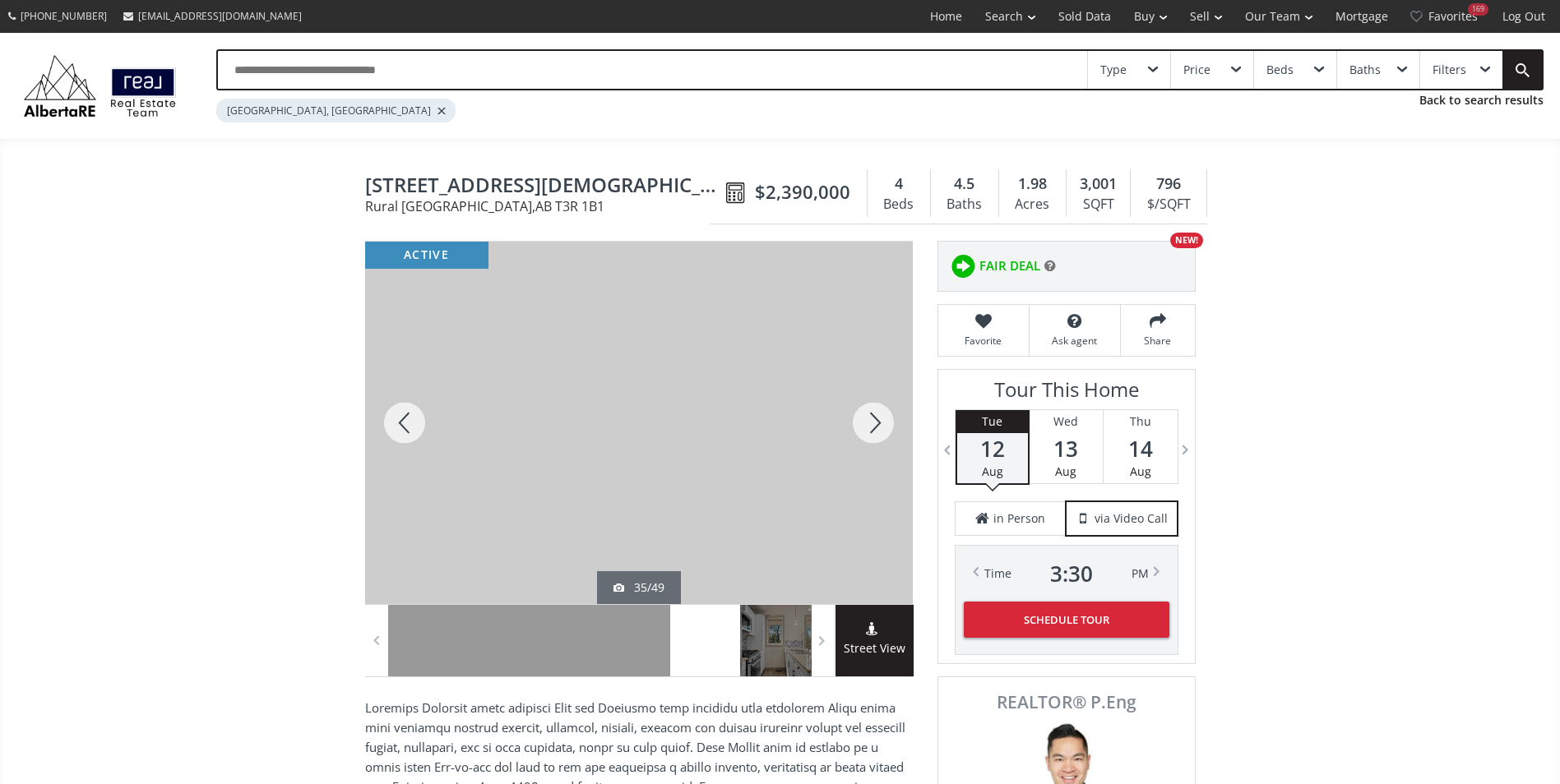
click at [414, 420] on div at bounding box center [404, 422] width 79 height 363
click at [883, 420] on div at bounding box center [873, 422] width 79 height 363
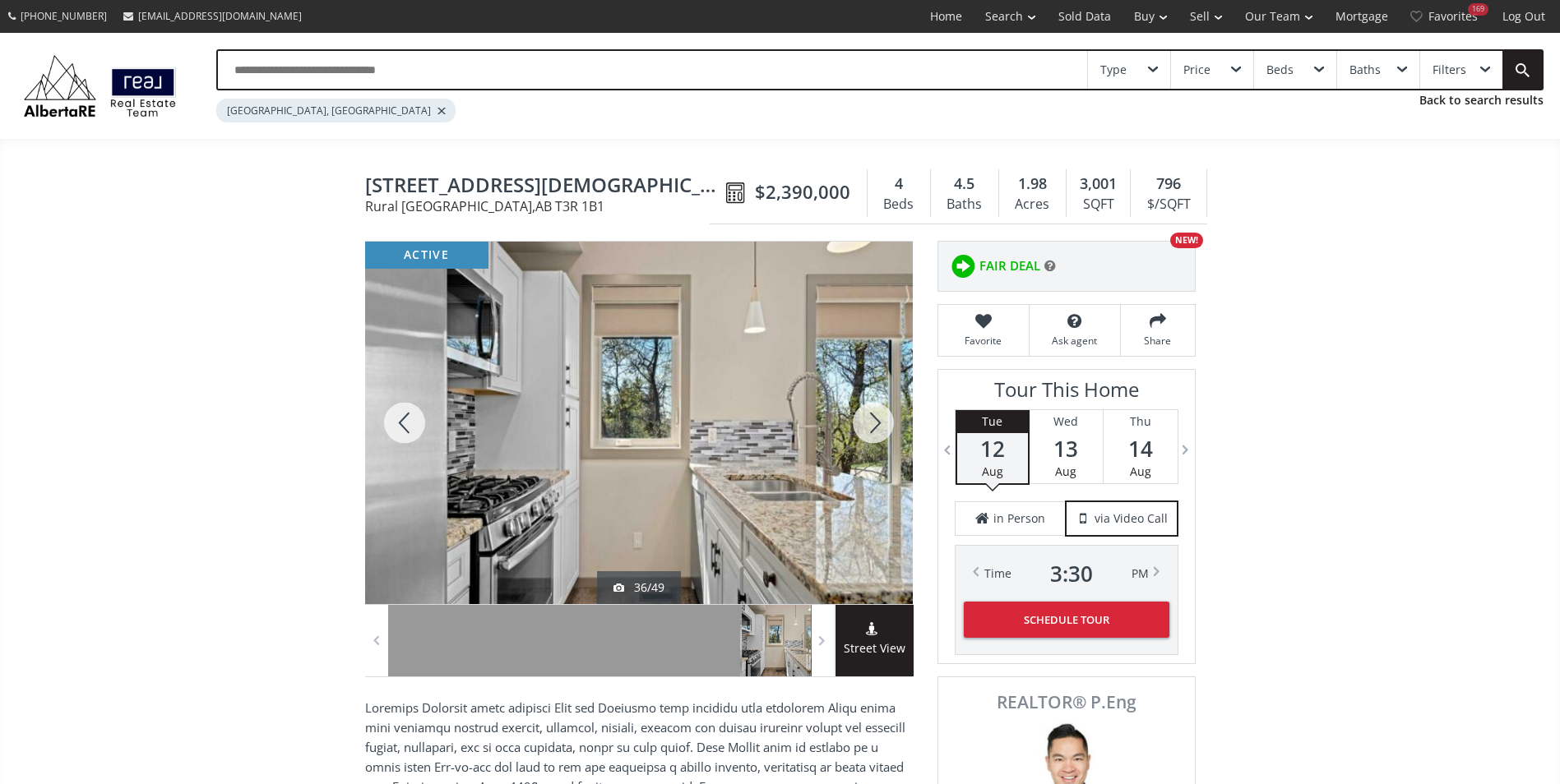
click at [883, 420] on div at bounding box center [873, 422] width 79 height 363
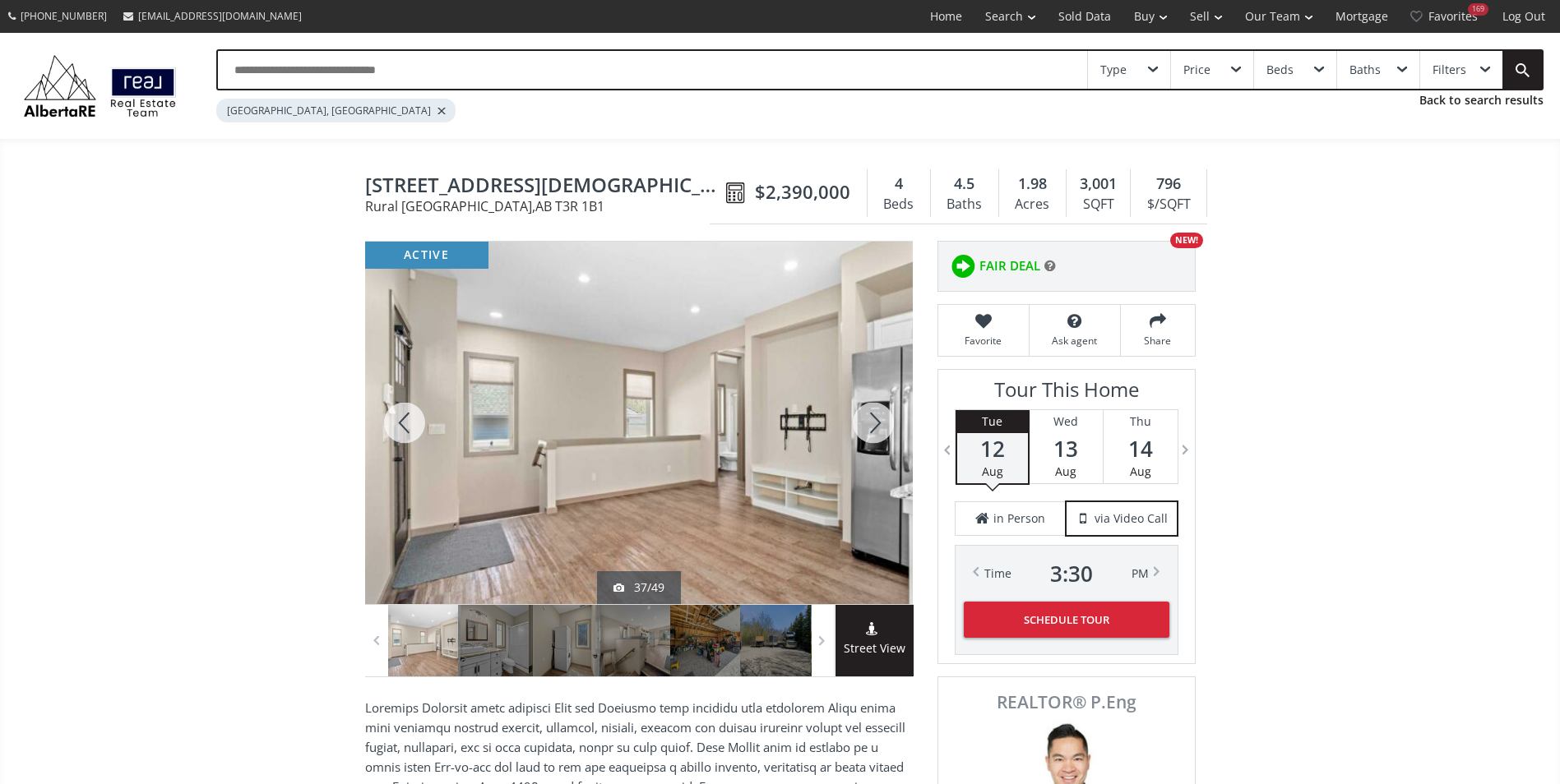
click at [883, 420] on div at bounding box center [873, 422] width 79 height 363
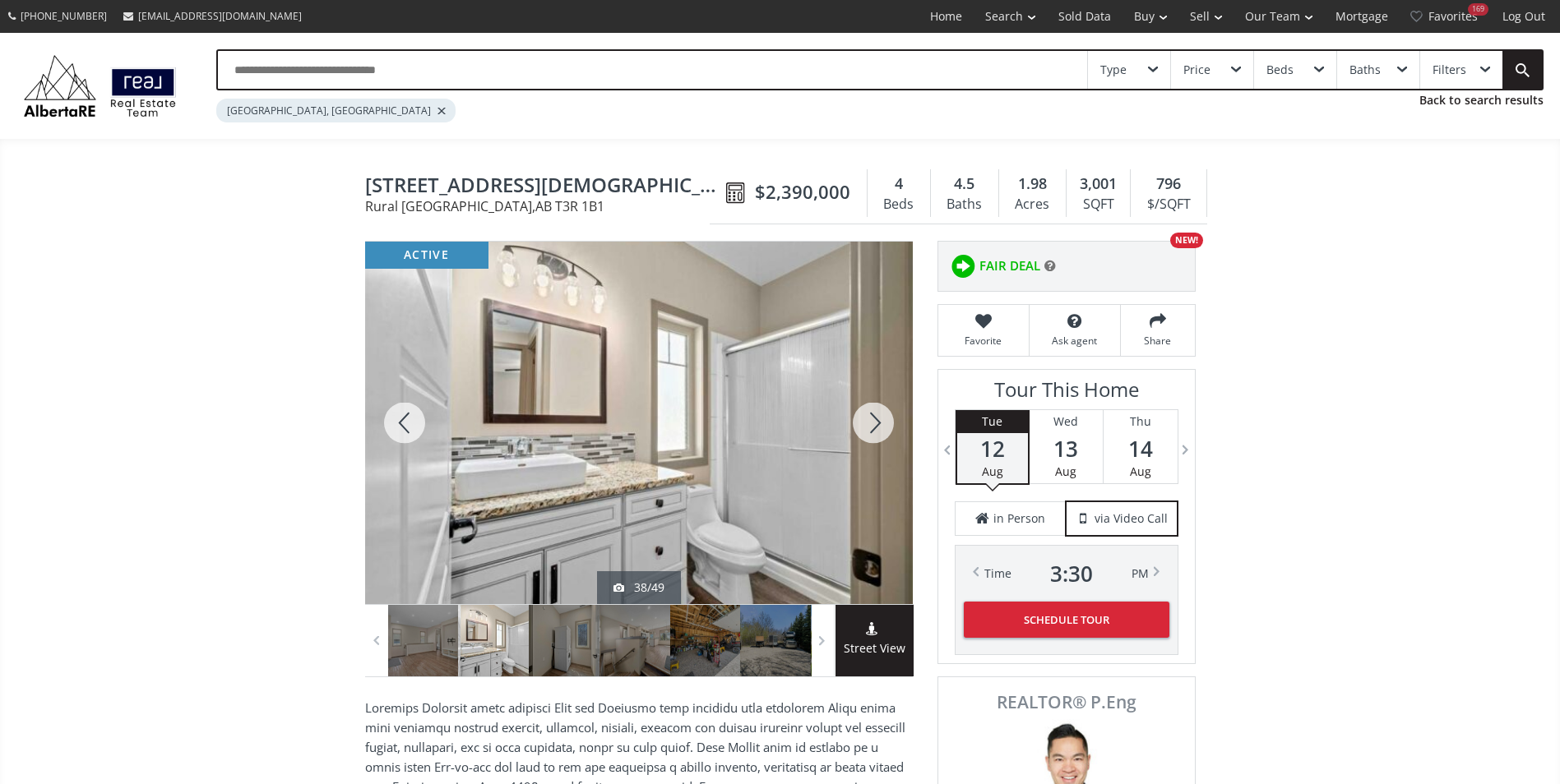
click at [883, 420] on div at bounding box center [873, 422] width 79 height 363
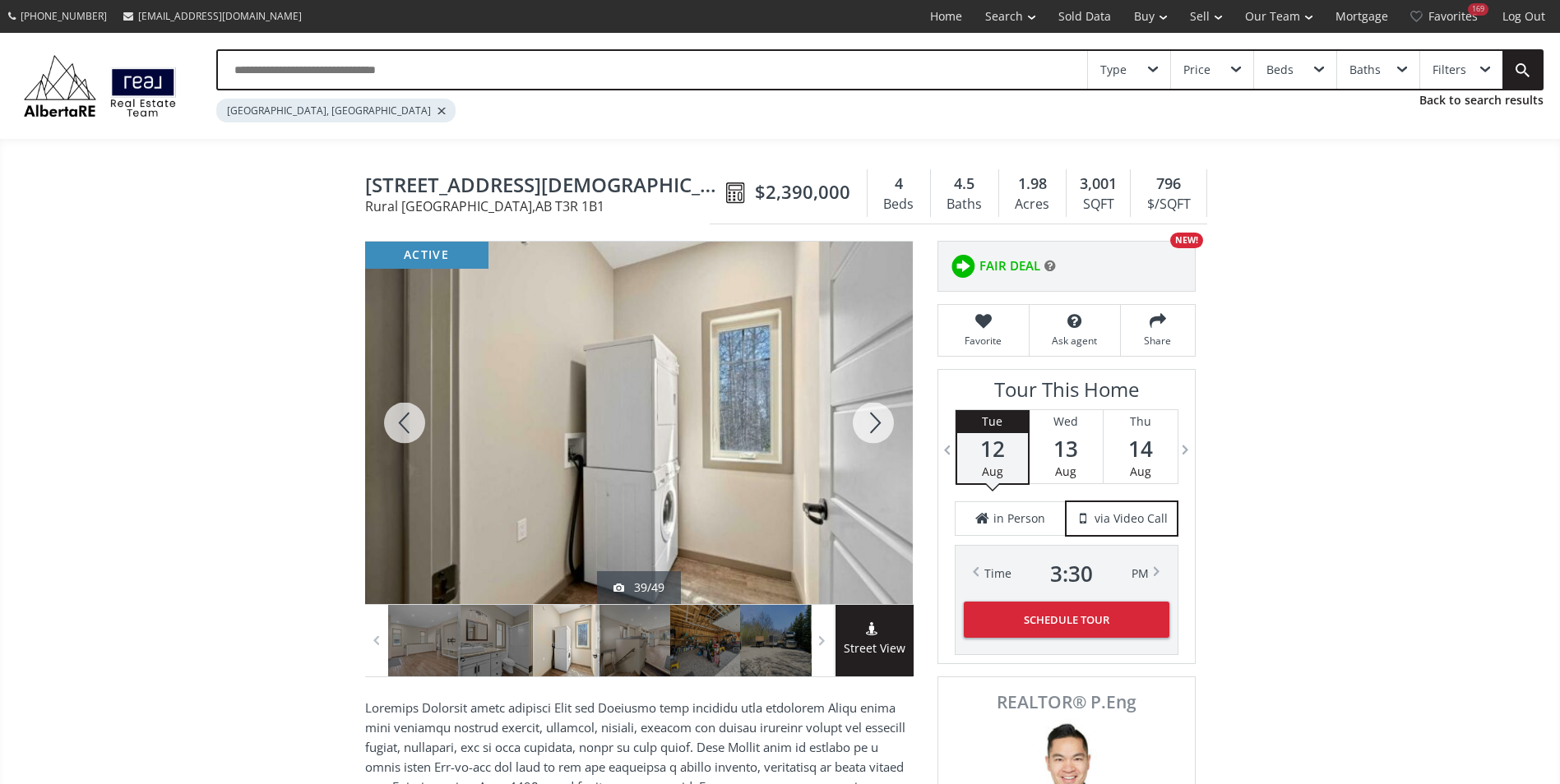
click at [883, 420] on div at bounding box center [873, 422] width 79 height 363
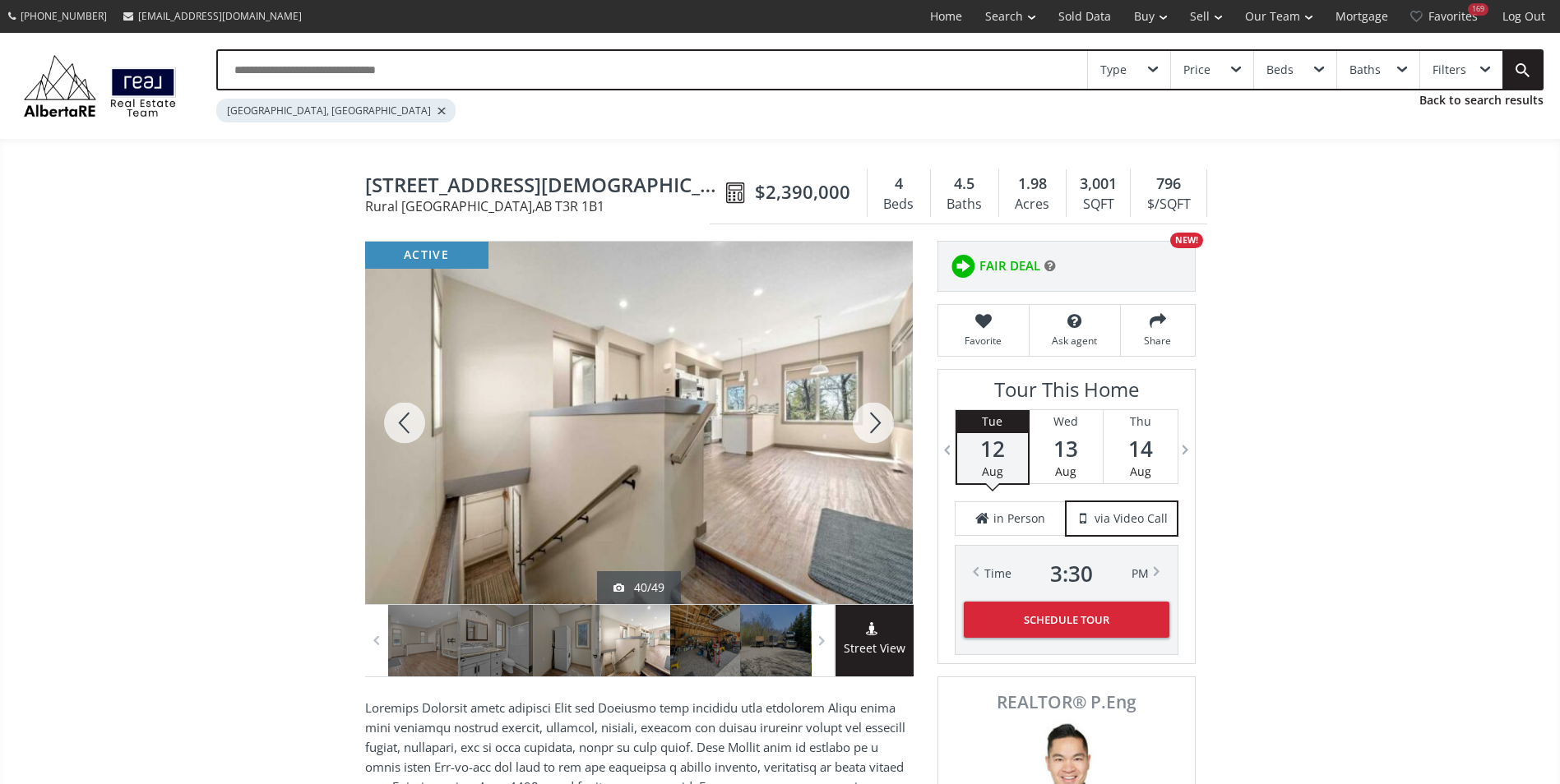
click at [883, 420] on div at bounding box center [873, 422] width 79 height 363
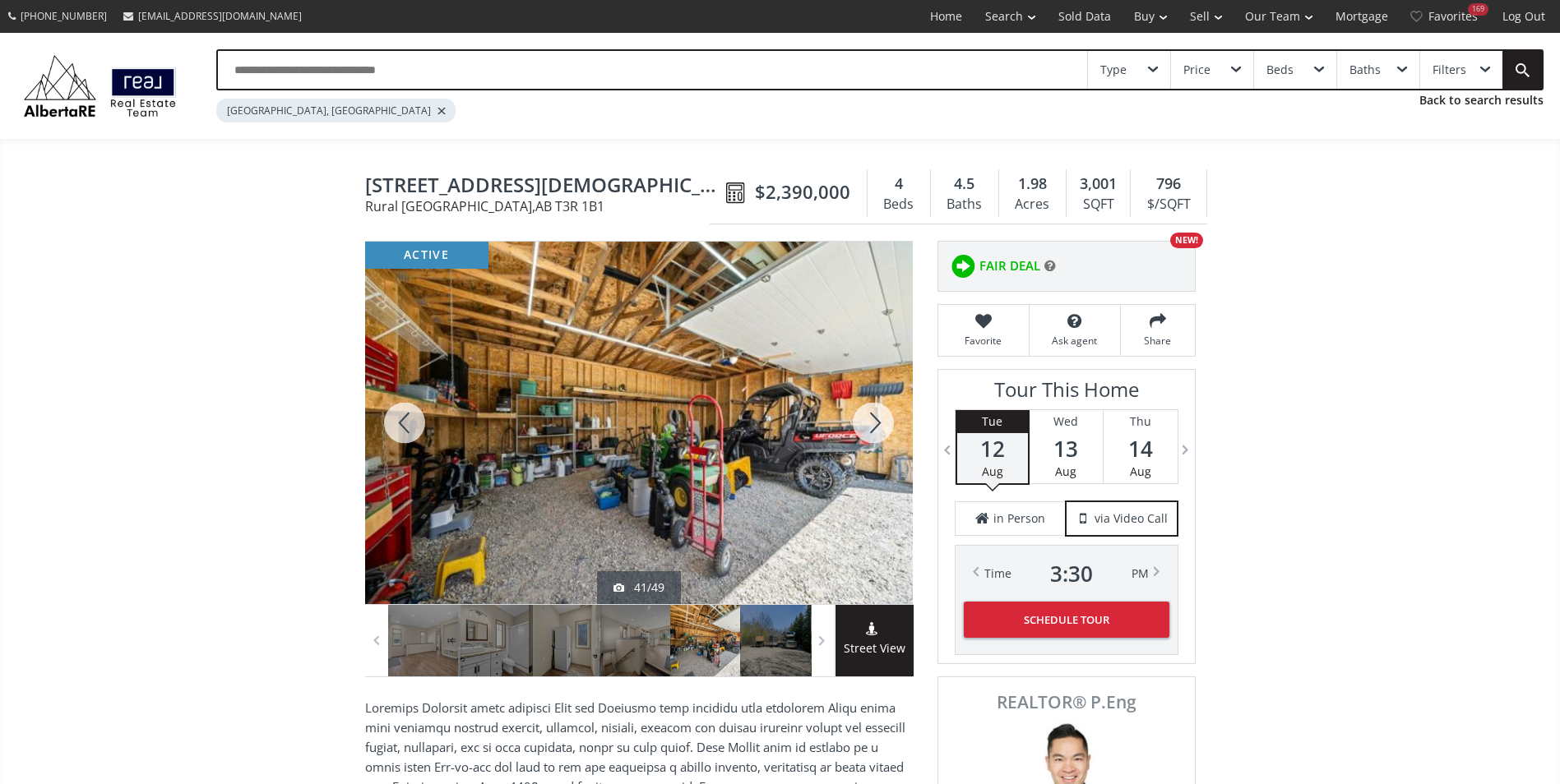
click at [883, 420] on div at bounding box center [873, 422] width 79 height 363
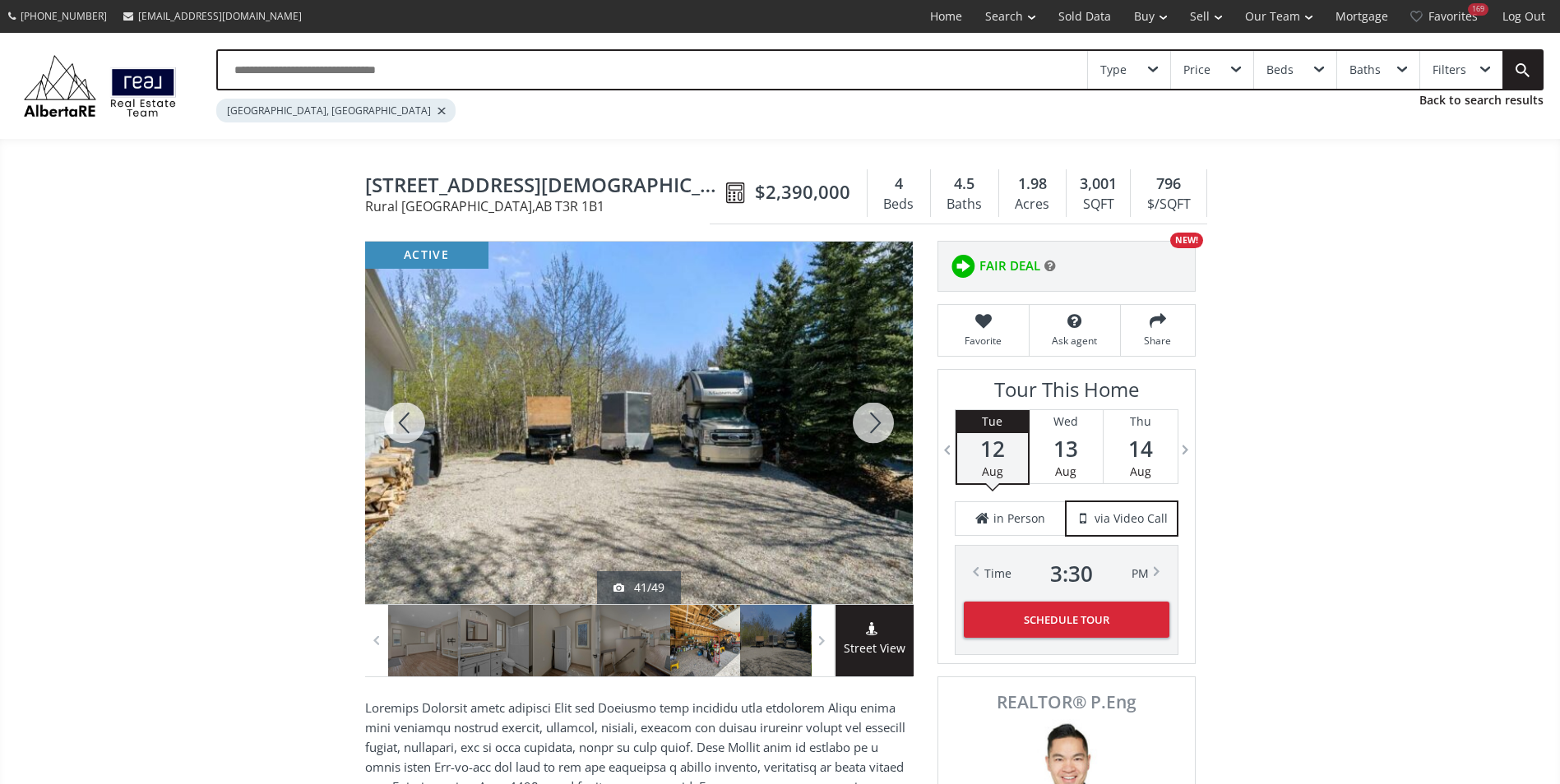
click at [883, 420] on div at bounding box center [873, 422] width 79 height 363
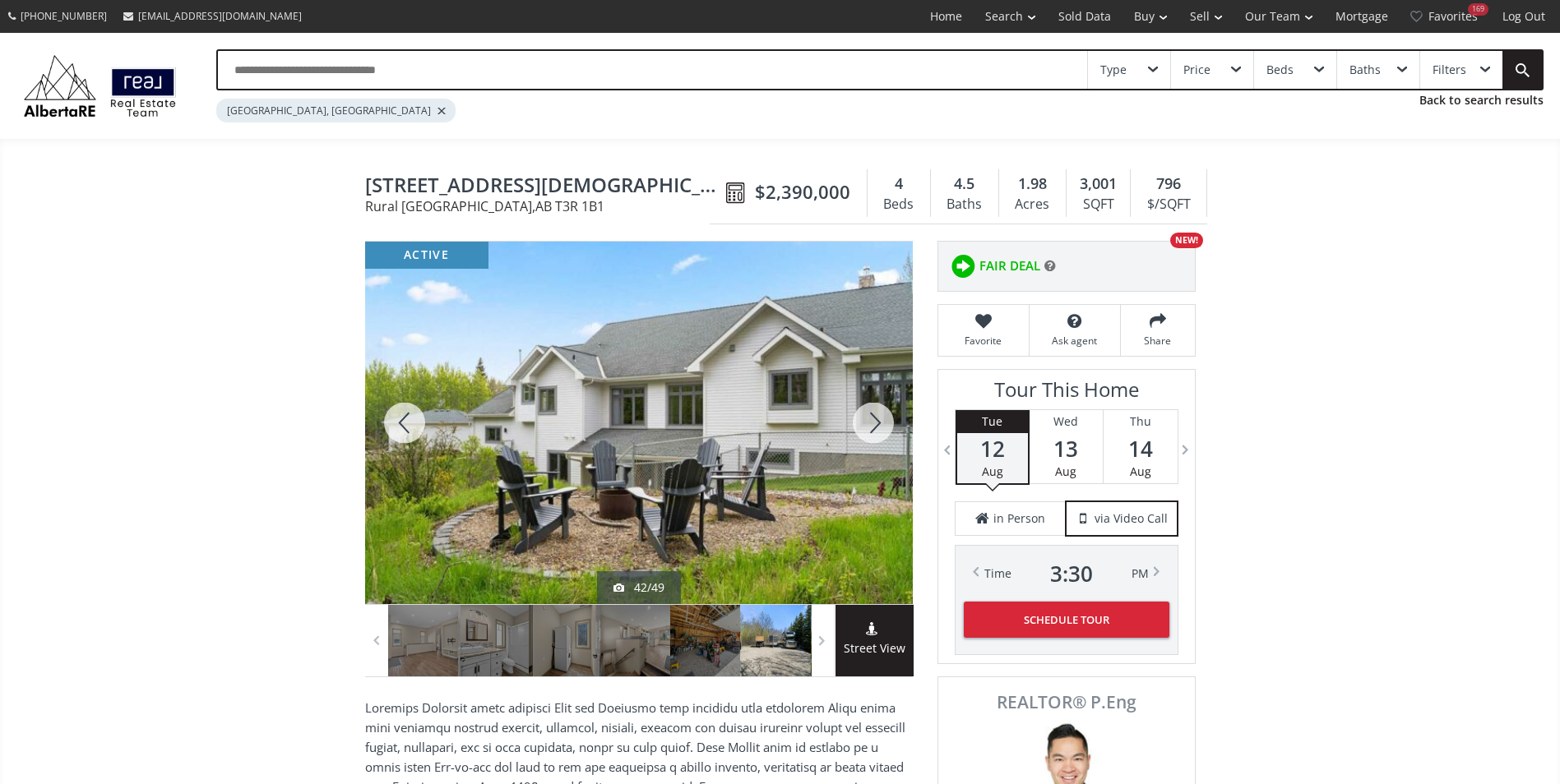
click at [883, 420] on div at bounding box center [873, 422] width 79 height 363
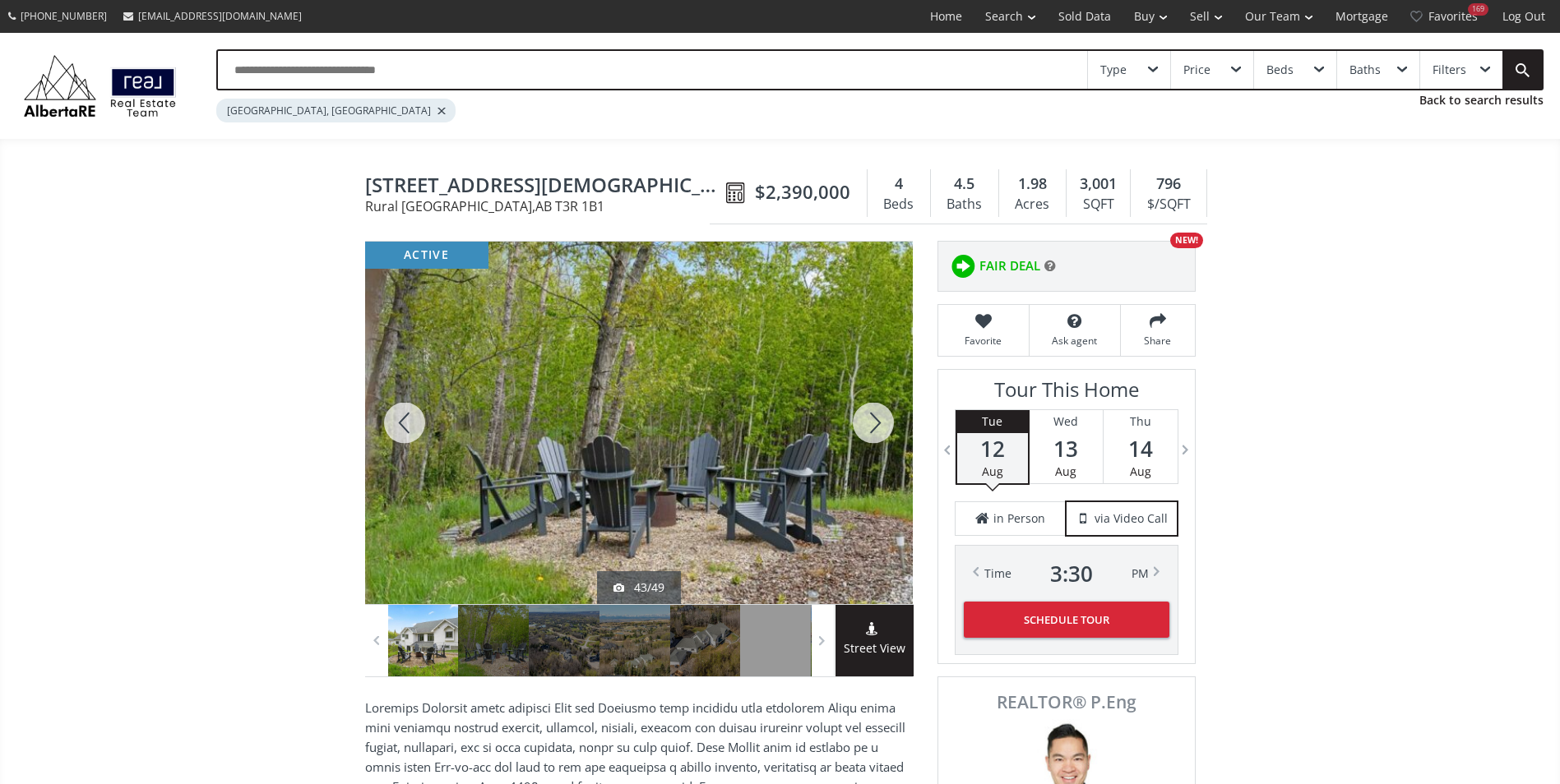
click at [883, 420] on div at bounding box center [873, 422] width 79 height 363
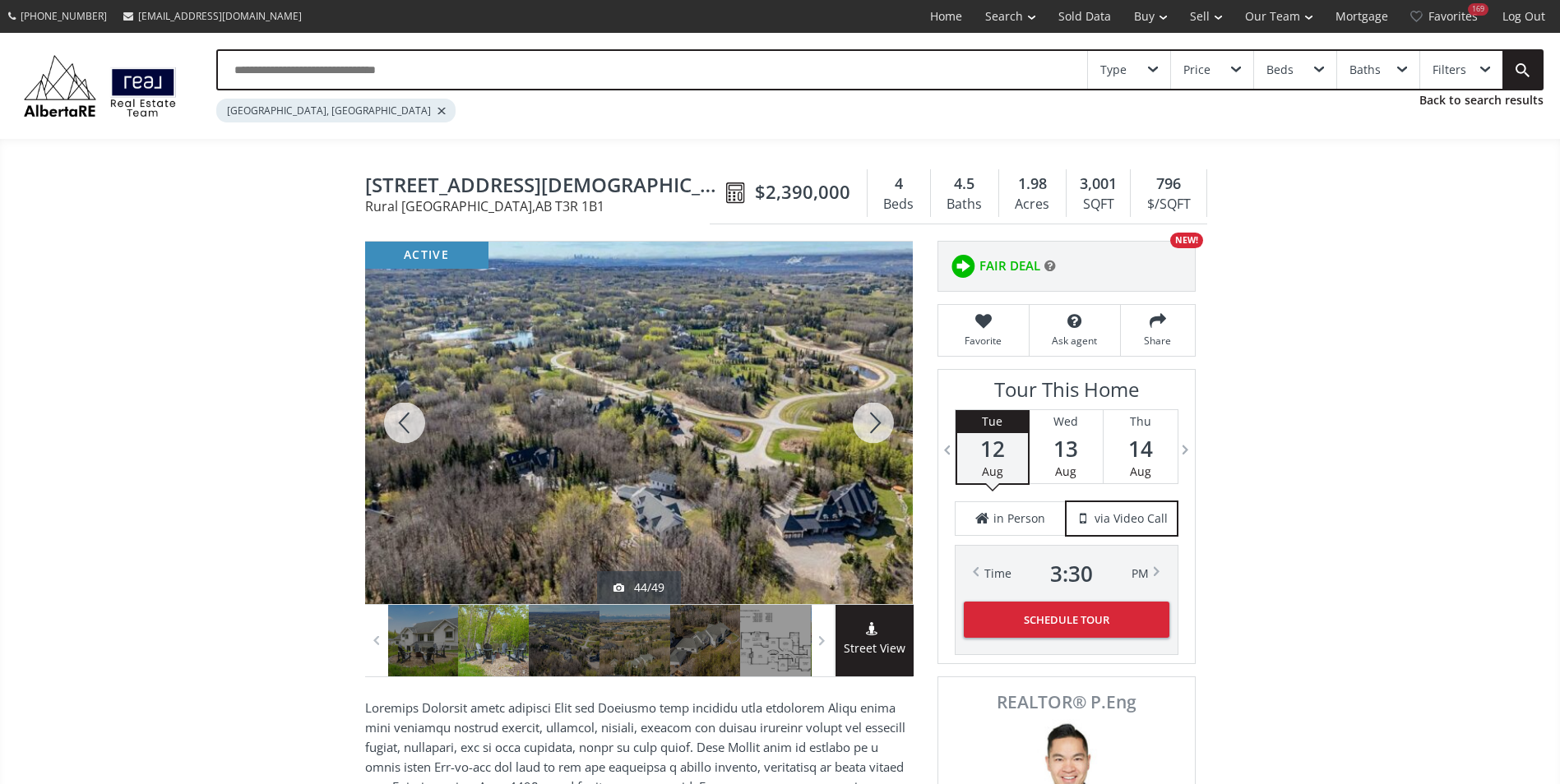
click at [883, 420] on div at bounding box center [873, 422] width 79 height 363
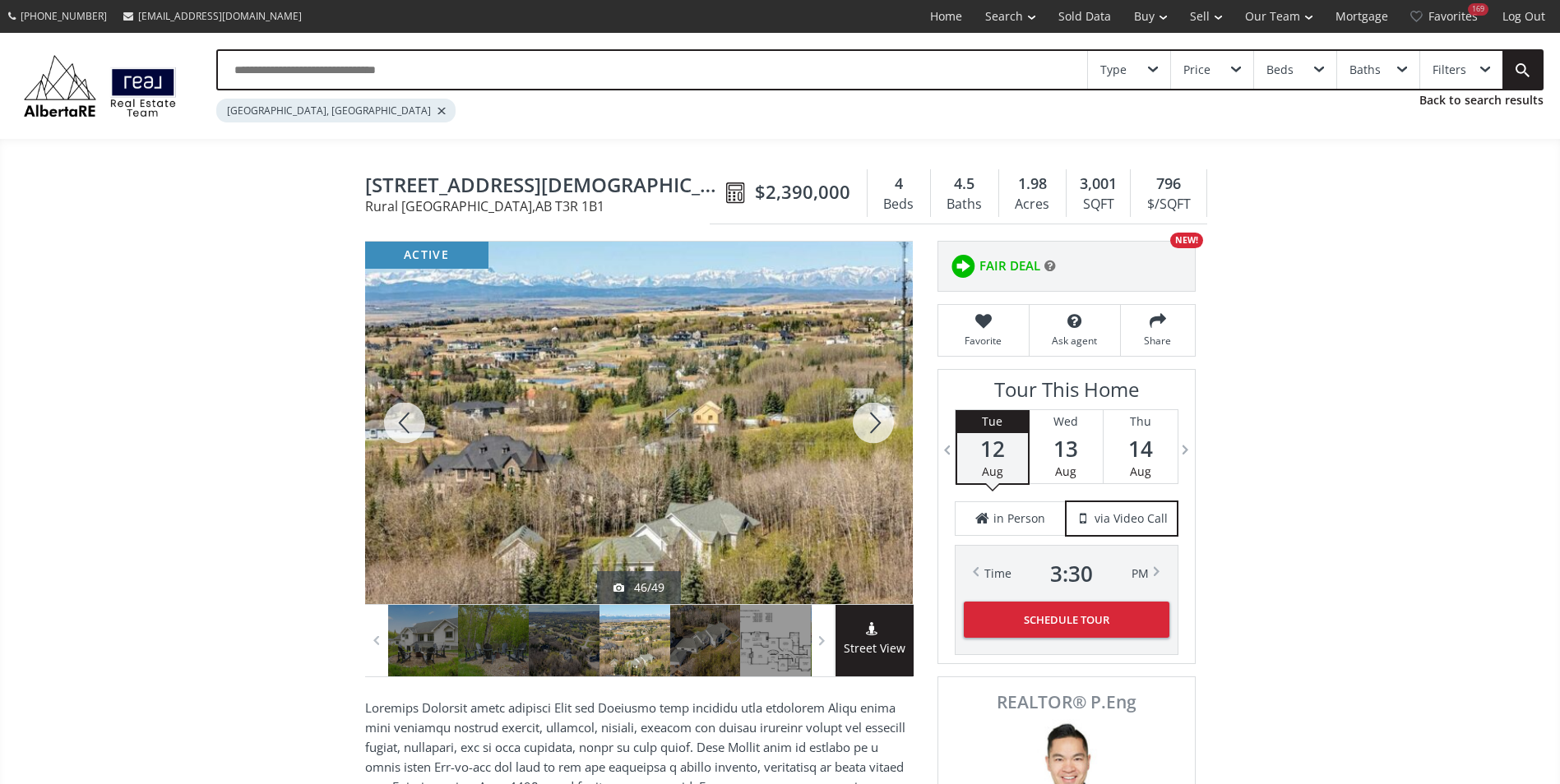
click at [883, 420] on div at bounding box center [873, 422] width 79 height 363
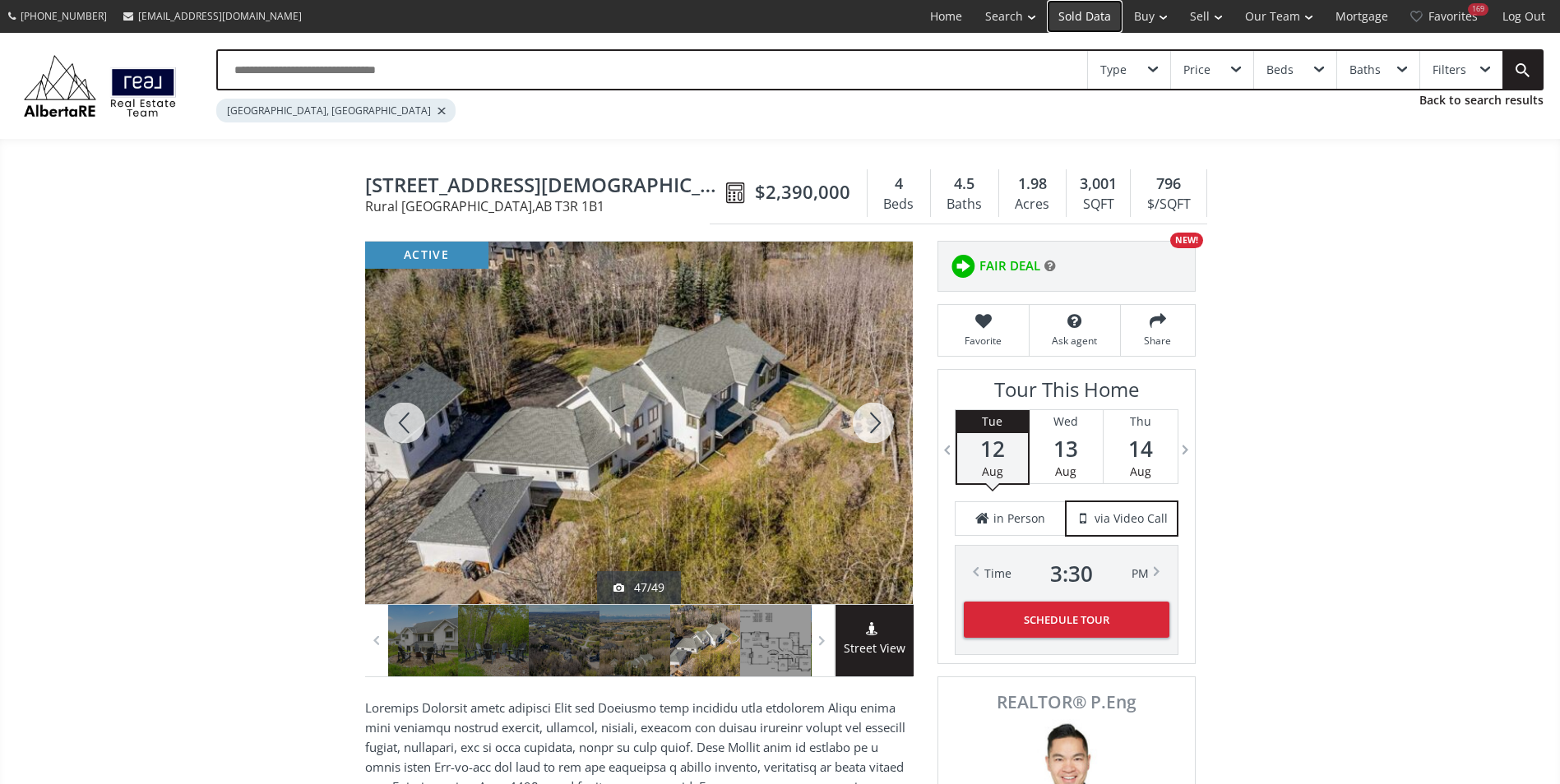
click at [1094, 24] on link "Sold Data" at bounding box center [1085, 17] width 76 height 33
